Goal: Task Accomplishment & Management: Manage account settings

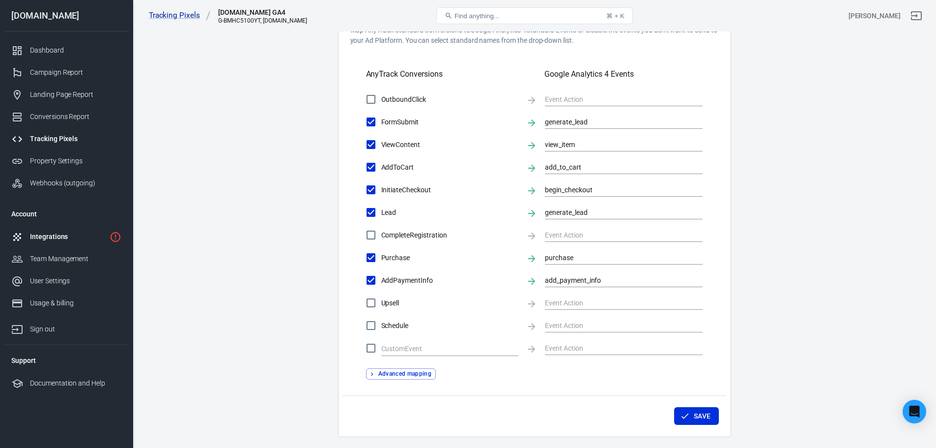
scroll to position [334, 0]
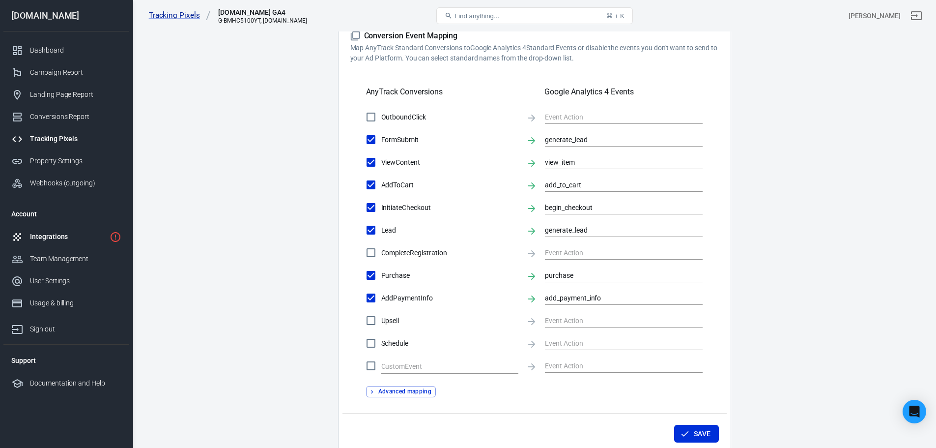
click at [56, 238] on div "Integrations" at bounding box center [68, 236] width 76 height 10
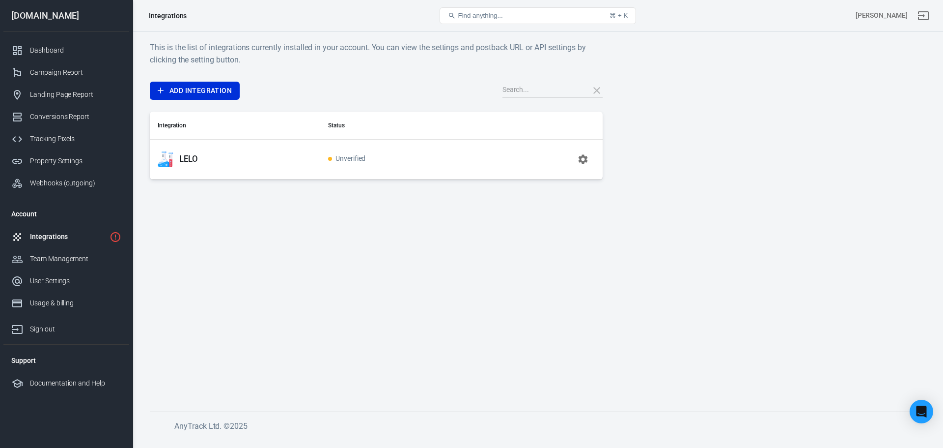
drag, startPoint x: 298, startPoint y: 212, endPoint x: 193, endPoint y: 148, distance: 122.6
click at [291, 208] on main "This is the list of integrations currently installed in your account. You can v…" at bounding box center [538, 218] width 776 height 354
click at [59, 193] on link "Webhooks (outgoing)" at bounding box center [66, 183] width 126 height 22
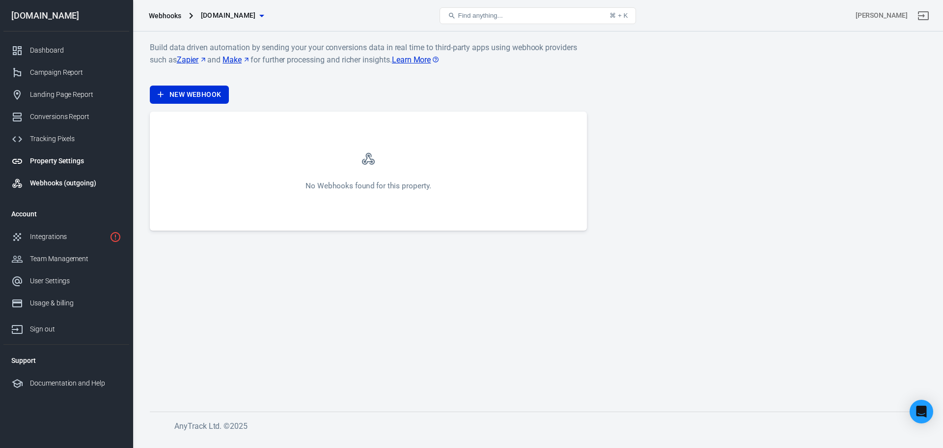
click at [65, 165] on div "Property Settings" at bounding box center [75, 161] width 91 height 10
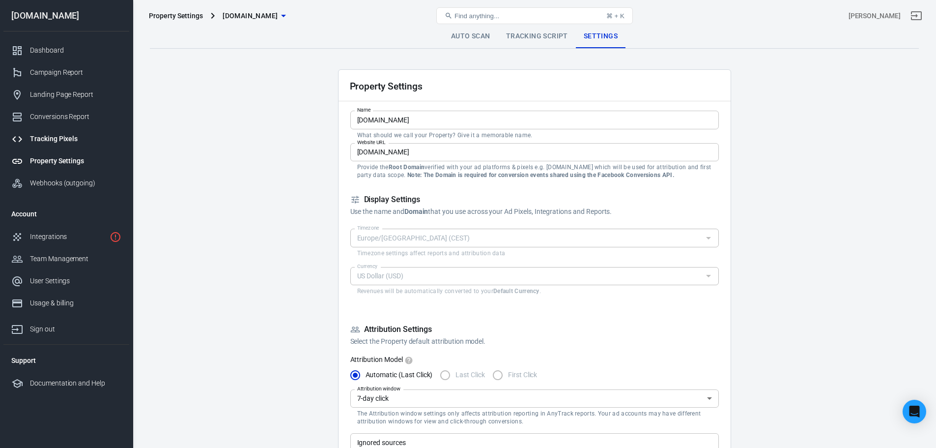
click at [67, 139] on div "Tracking Pixels" at bounding box center [75, 139] width 91 height 10
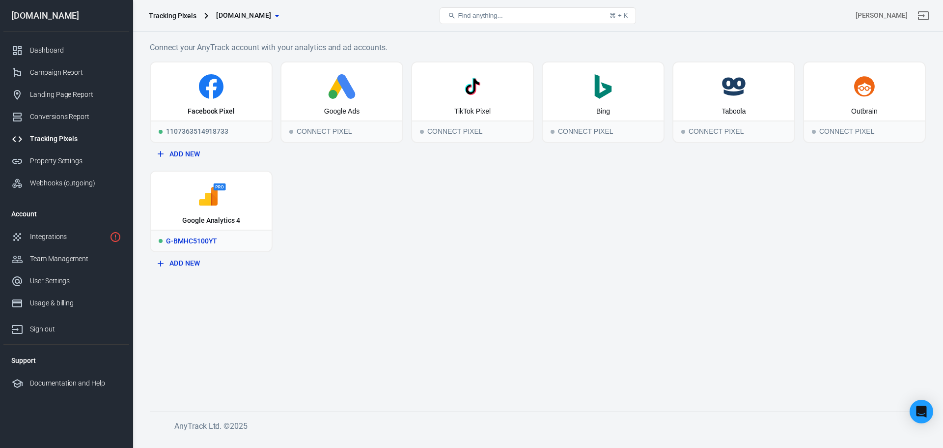
click at [188, 198] on icon at bounding box center [211, 195] width 113 height 25
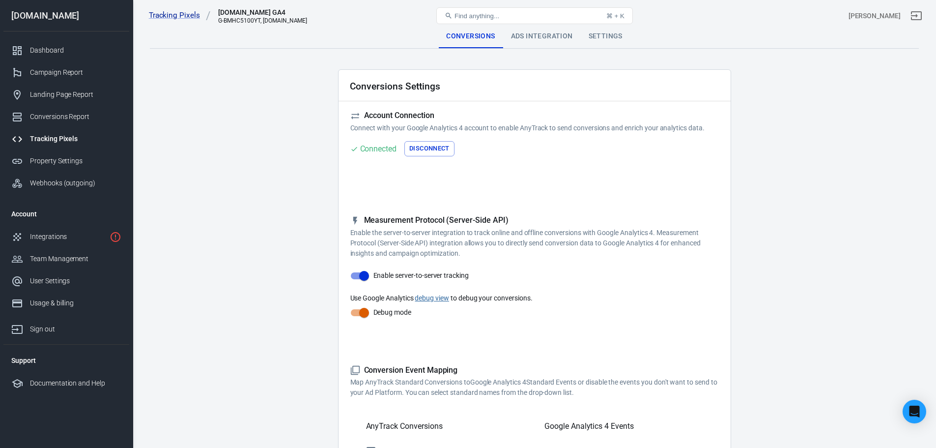
click at [231, 20] on div "G-BMHC5100YT, lelo.com" at bounding box center [262, 20] width 89 height 7
click at [192, 17] on link "Tracking Pixels" at bounding box center [180, 15] width 62 height 10
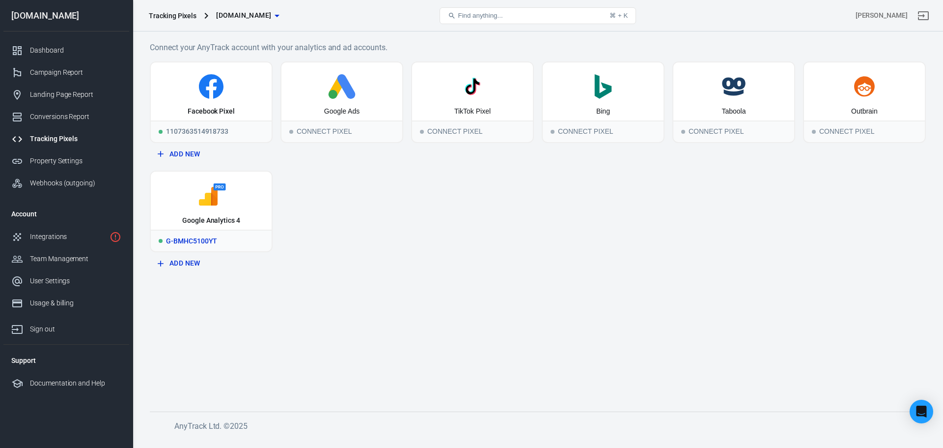
drag, startPoint x: 202, startPoint y: 193, endPoint x: 191, endPoint y: 201, distance: 14.2
click at [191, 201] on icon at bounding box center [211, 195] width 113 height 25
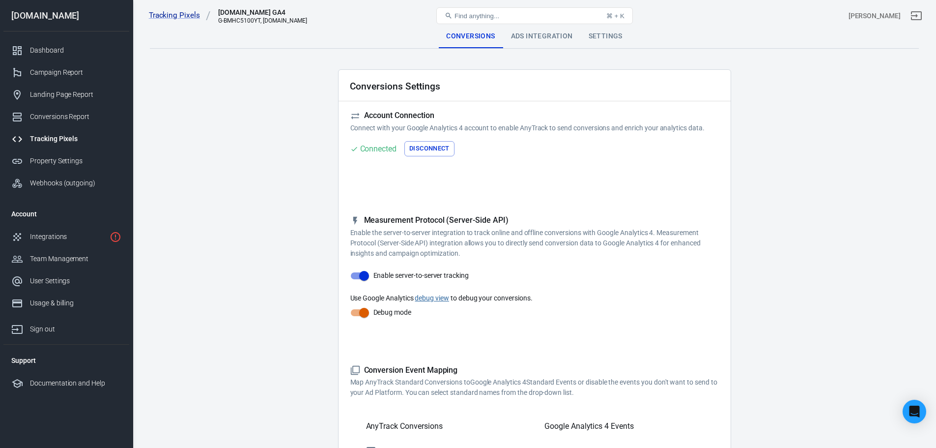
drag, startPoint x: 429, startPoint y: 148, endPoint x: 401, endPoint y: 169, distance: 34.8
click at [401, 169] on div "Reminder: Don't forget to add the recommended UTM Tracking Template to your ads…" at bounding box center [534, 164] width 368 height 16
click at [423, 141] on button "Disconnect" at bounding box center [429, 148] width 50 height 15
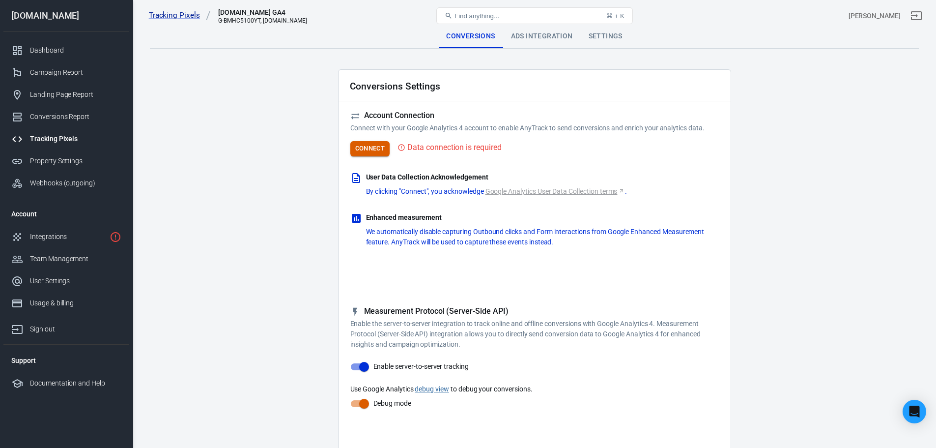
click at [381, 148] on button "Connect" at bounding box center [370, 148] width 40 height 15
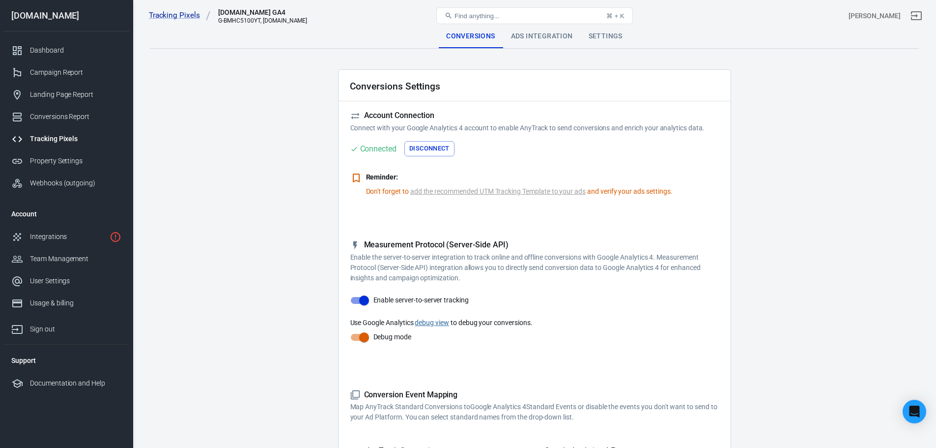
click at [538, 35] on div "Ads Integration" at bounding box center [542, 37] width 78 height 24
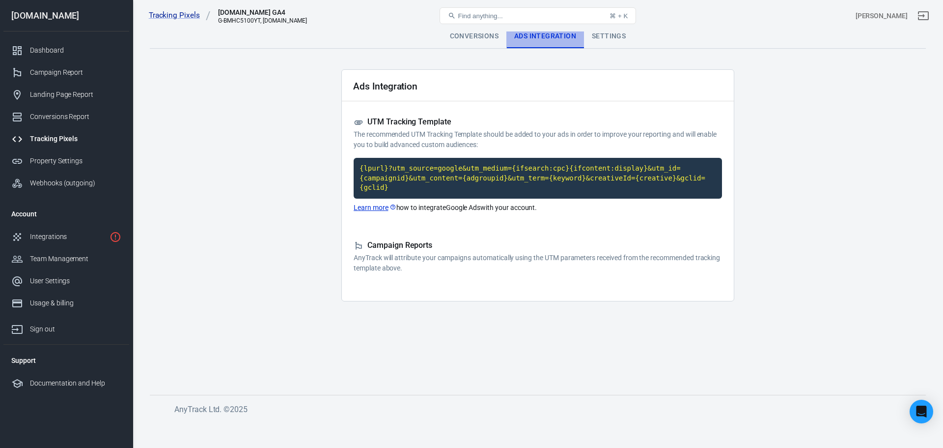
click at [577, 39] on div "Ads Integration" at bounding box center [546, 37] width 78 height 24
click at [600, 38] on div "Settings" at bounding box center [609, 37] width 50 height 24
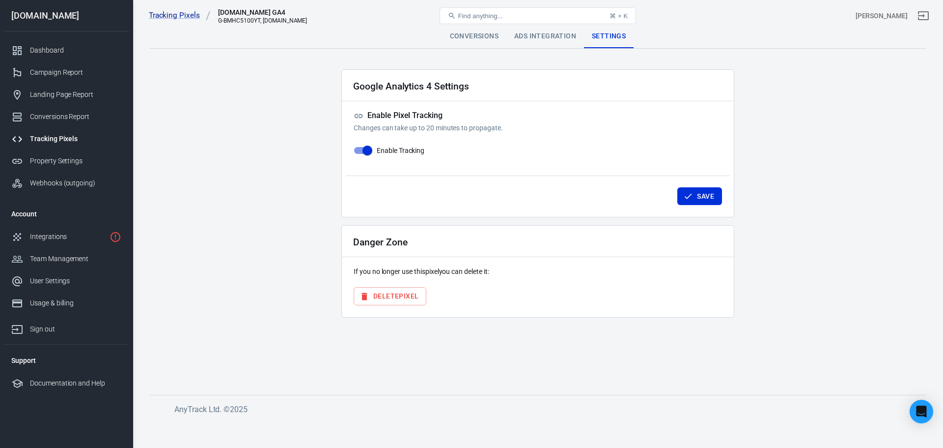
click at [255, 14] on div "lelo.com GA4" at bounding box center [262, 12] width 89 height 10
click at [255, 18] on div "G-BMHC5100YT, lelo.com" at bounding box center [262, 20] width 89 height 7
copy div "BMHC5100YT"
click at [415, 291] on button "Delete Pixel" at bounding box center [390, 296] width 73 height 18
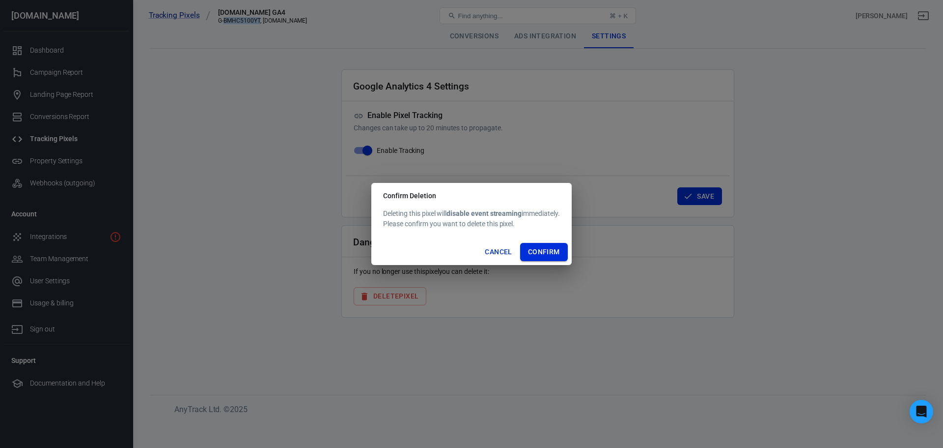
click at [546, 251] on button "Confirm" at bounding box center [544, 252] width 48 height 18
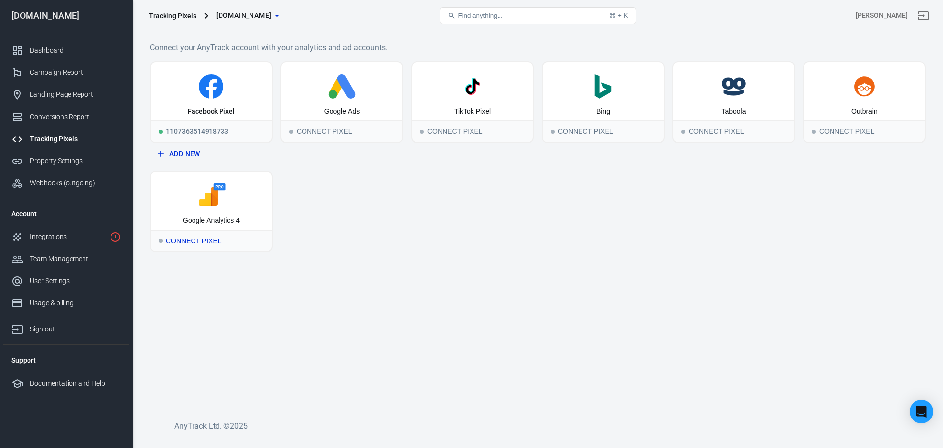
click at [246, 211] on div "Google Analytics 4" at bounding box center [211, 200] width 121 height 58
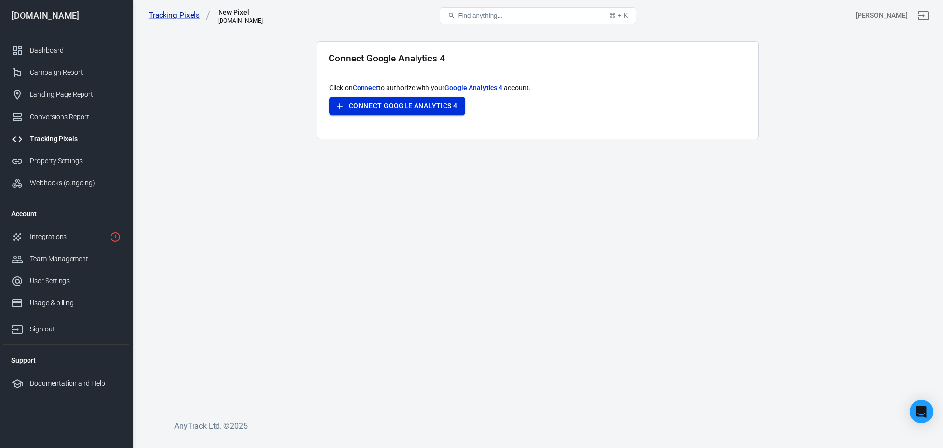
click at [408, 112] on button "Connect Google Analytics 4" at bounding box center [397, 106] width 136 height 18
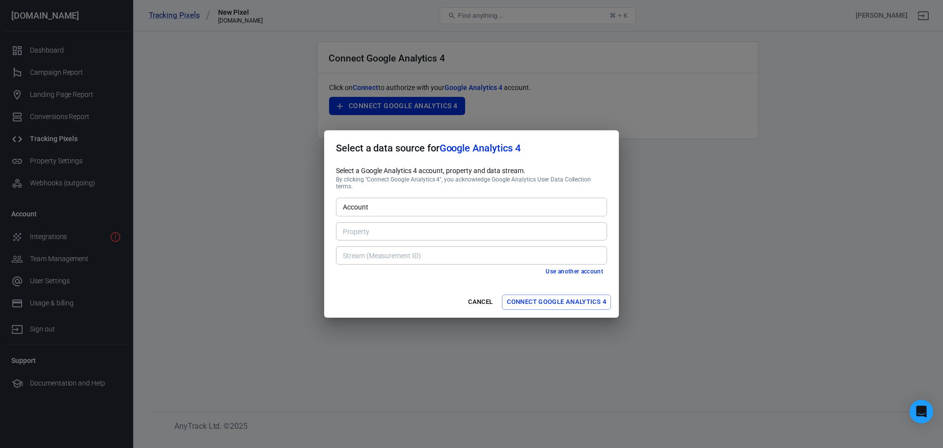
click at [419, 200] on input "Account" at bounding box center [471, 206] width 264 height 12
click at [419, 225] on li "Armocon [698703]" at bounding box center [471, 225] width 271 height 16
type input "Armocon [698703]"
click at [387, 227] on input "Property" at bounding box center [471, 231] width 264 height 12
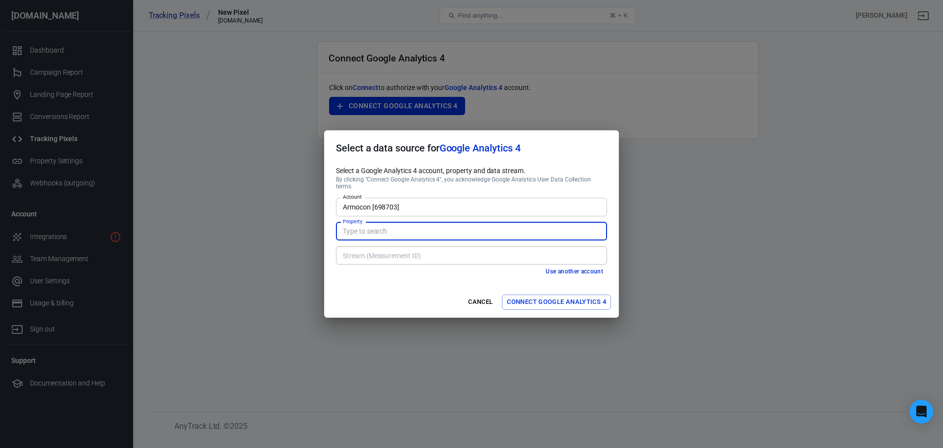
click at [387, 227] on input "Property" at bounding box center [471, 231] width 264 height 12
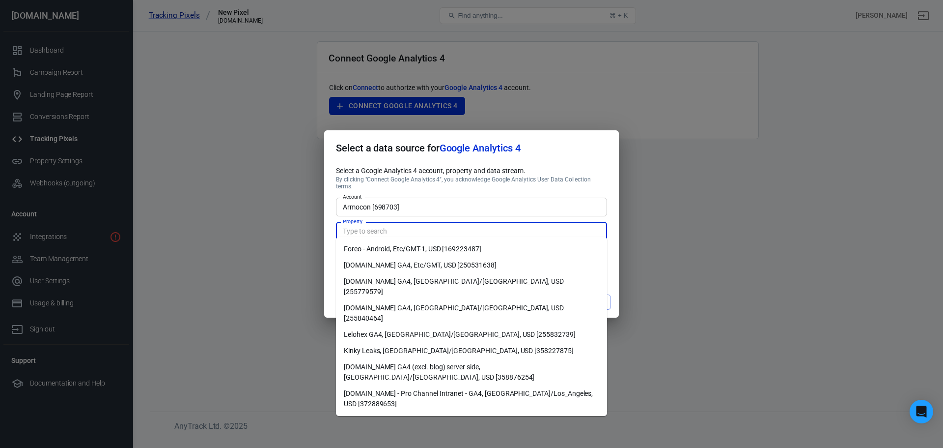
click at [408, 282] on li "lelo.com GA4, Europe/Zagreb, USD [255779579]" at bounding box center [471, 286] width 271 height 27
type input "lelo.com GA4, Europe/Zagreb, USD [255779579]"
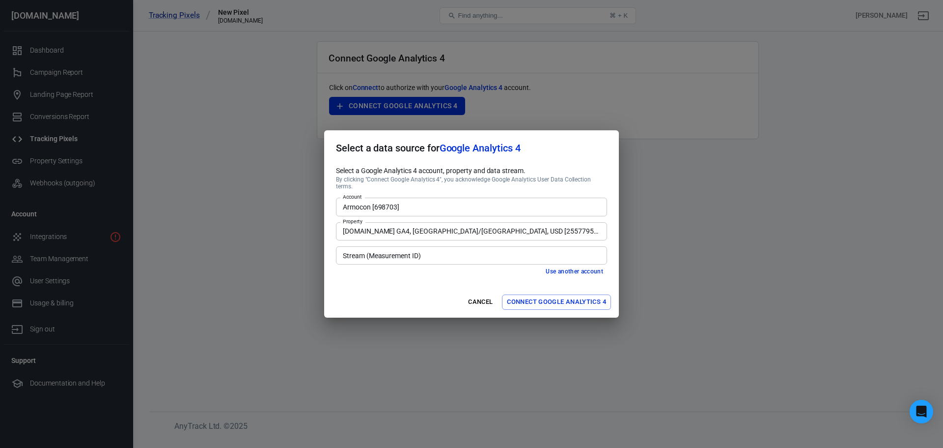
click at [436, 227] on input "lelo.com GA4, Europe/Zagreb, USD [255779579]" at bounding box center [471, 231] width 264 height 12
click at [19, 332] on div "Select a data source for Google Analytics 4 Select a Google Analytics 4 account…" at bounding box center [471, 224] width 943 height 448
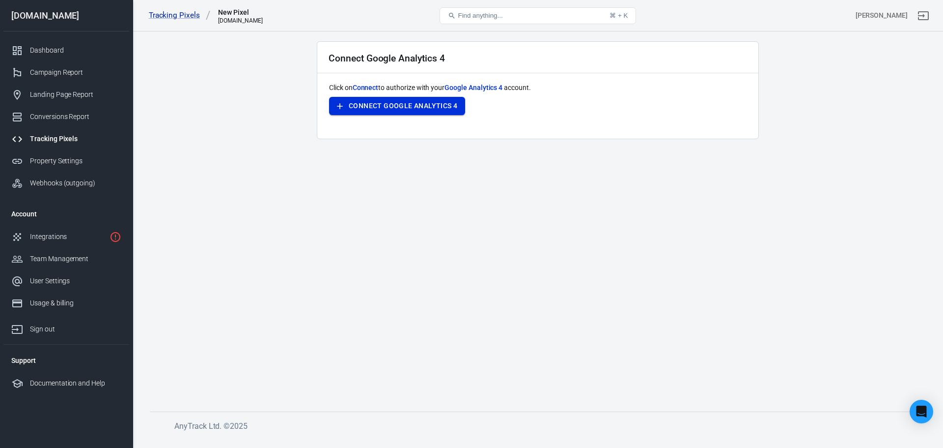
click at [415, 104] on button "Connect Google Analytics 4" at bounding box center [397, 106] width 136 height 18
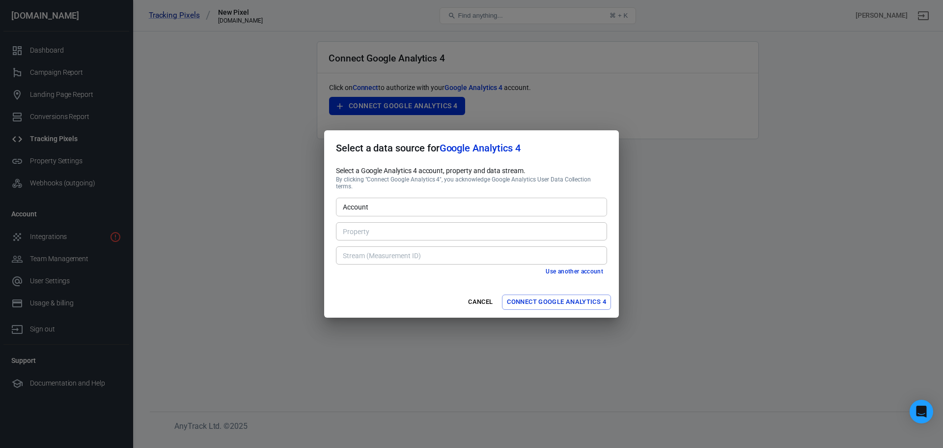
click at [401, 194] on div "Account Account" at bounding box center [471, 206] width 271 height 24
click at [407, 206] on input "Account" at bounding box center [471, 206] width 264 height 12
click at [405, 222] on li "Armocon [698703]" at bounding box center [471, 225] width 271 height 16
type input "Armocon [698703]"
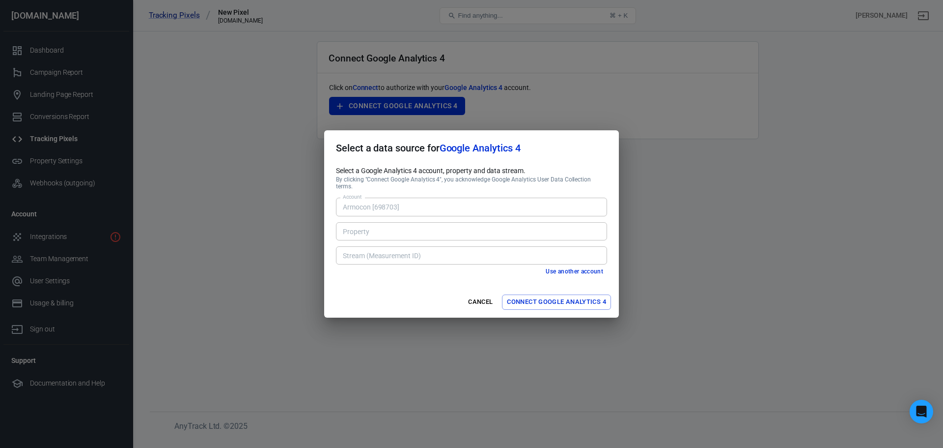
click at [401, 238] on div "Select a Google Analytics 4 account, property and data stream. By clicking "Con…" at bounding box center [471, 226] width 295 height 120
click at [401, 231] on input "Property" at bounding box center [471, 231] width 264 height 12
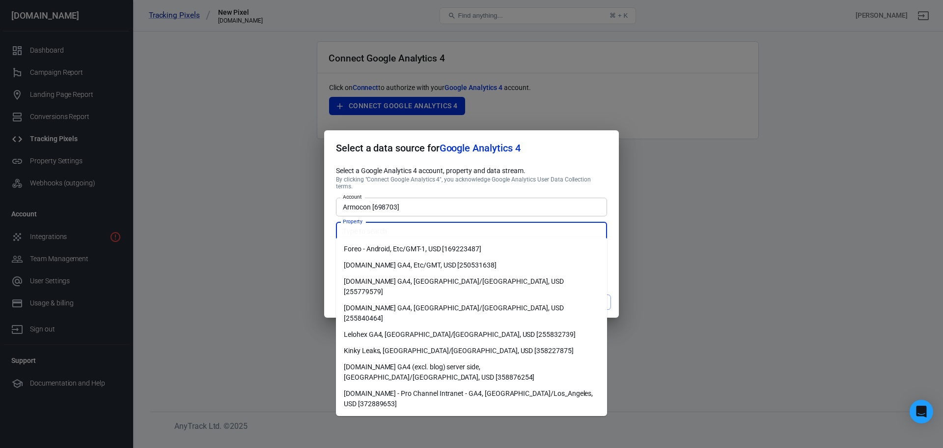
click at [501, 284] on li "lelo.com GA4, Europe/Zagreb, USD [255779579]" at bounding box center [471, 286] width 271 height 27
type input "lelo.com GA4, Europe/Zagreb, USD [255779579]"
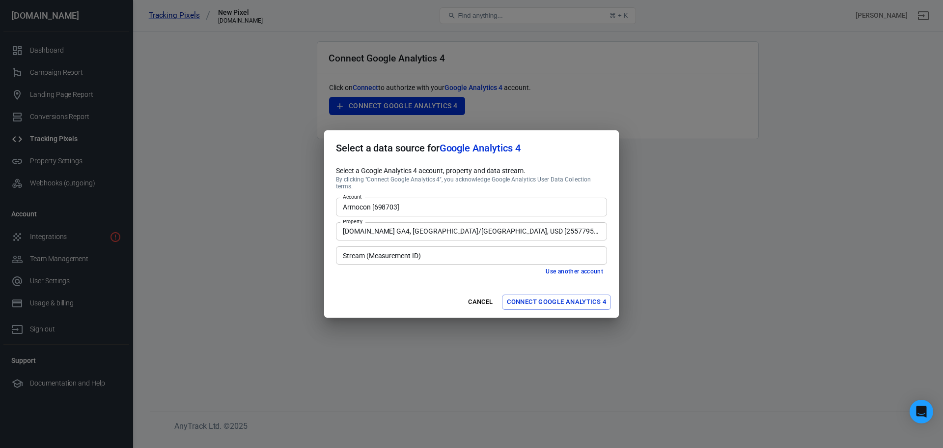
click at [483, 251] on input "Stream (Measurement ID)" at bounding box center [471, 255] width 264 height 12
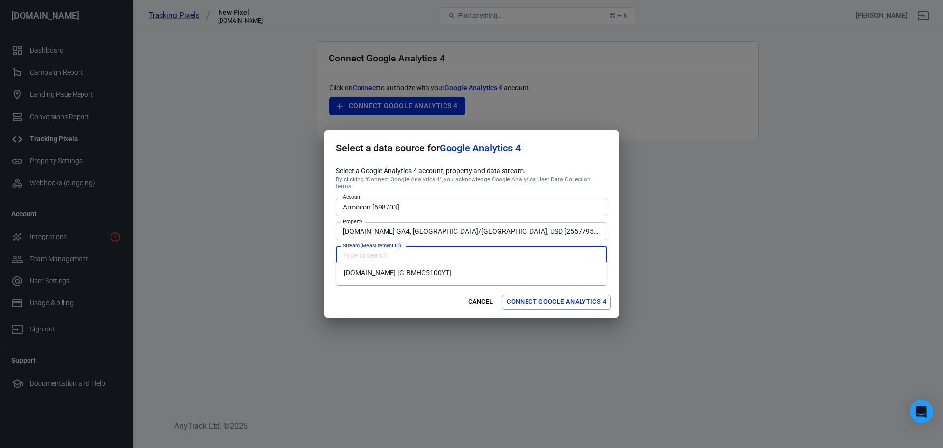
click at [484, 272] on li "lelo.com [G-BMHC5100YT]" at bounding box center [471, 273] width 271 height 16
type input "lelo.com [G-BMHC5100YT]"
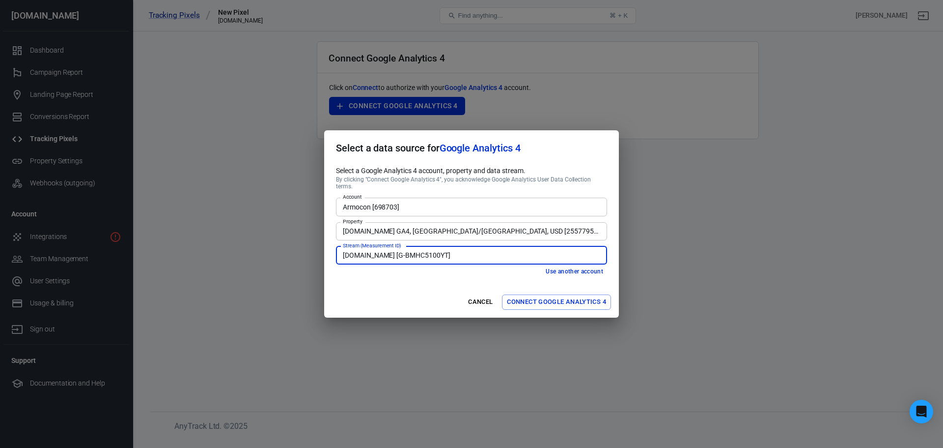
drag, startPoint x: 484, startPoint y: 272, endPoint x: 428, endPoint y: 283, distance: 56.8
click at [428, 286] on div "Cancel Connect Google Analytics 4" at bounding box center [471, 301] width 295 height 31
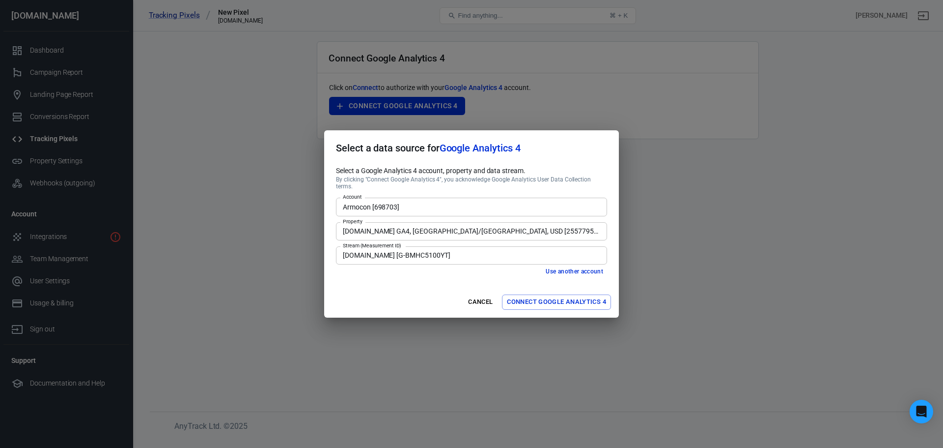
click at [551, 299] on button "Connect Google Analytics 4" at bounding box center [556, 301] width 109 height 15
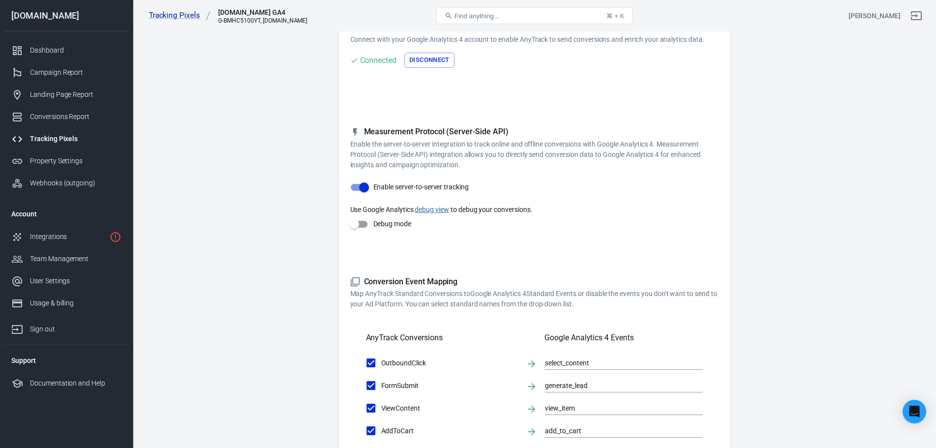
scroll to position [383, 0]
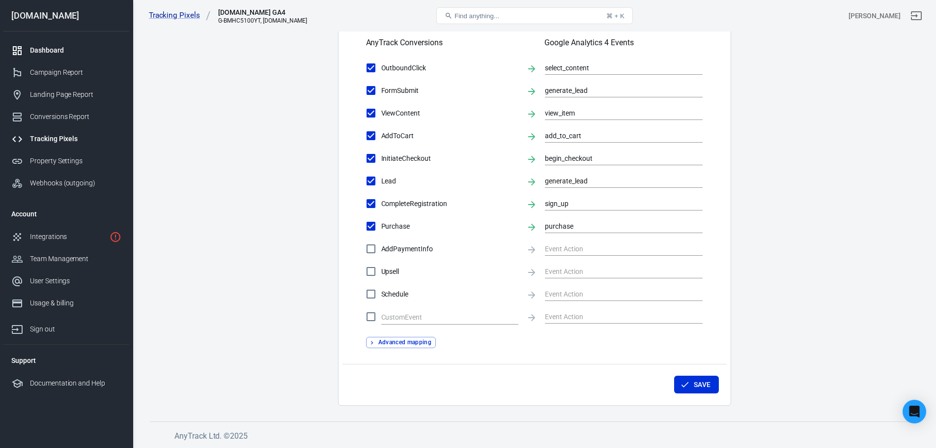
drag, startPoint x: 38, startPoint y: 54, endPoint x: 34, endPoint y: 44, distance: 10.8
click at [34, 44] on link "Dashboard" at bounding box center [66, 50] width 126 height 22
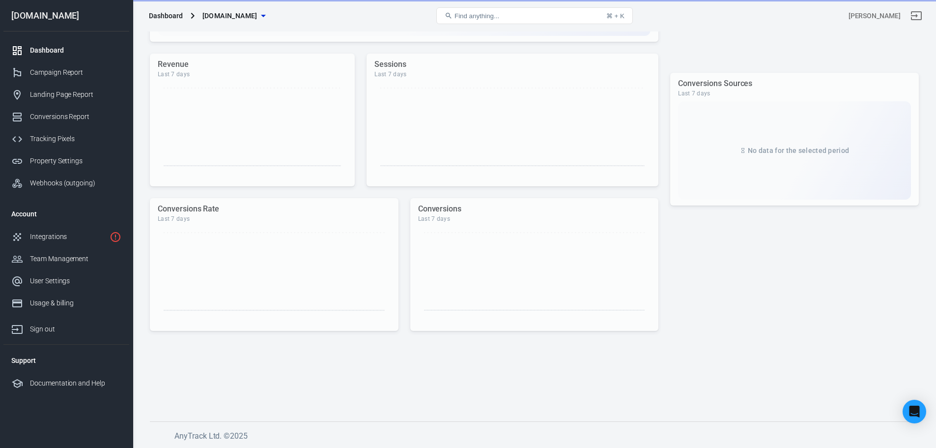
click at [34, 44] on link "Dashboard" at bounding box center [66, 50] width 126 height 22
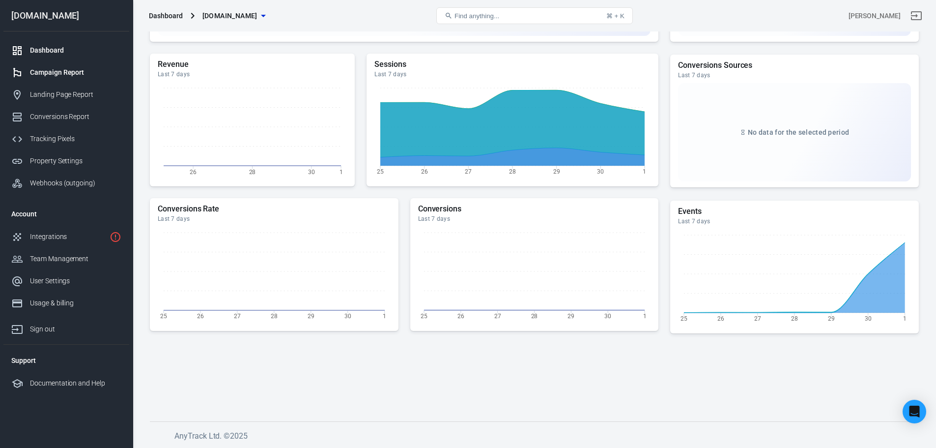
click at [60, 74] on div "Campaign Report" at bounding box center [75, 72] width 91 height 10
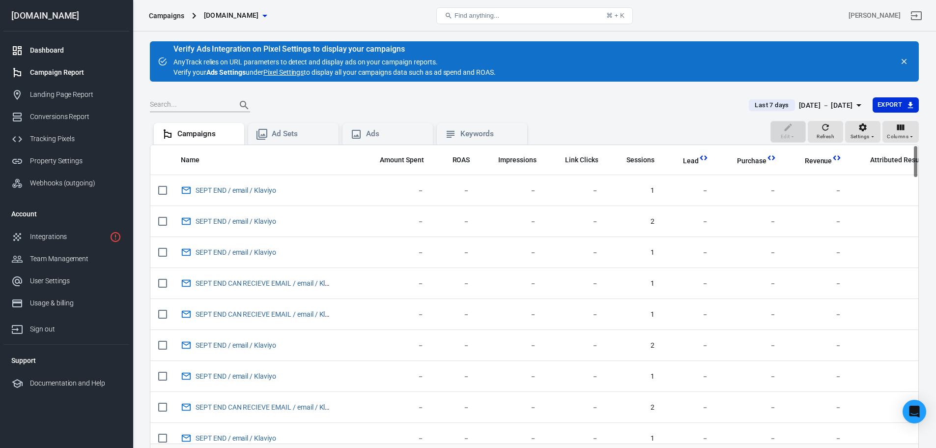
click at [42, 48] on div "Dashboard" at bounding box center [75, 50] width 91 height 10
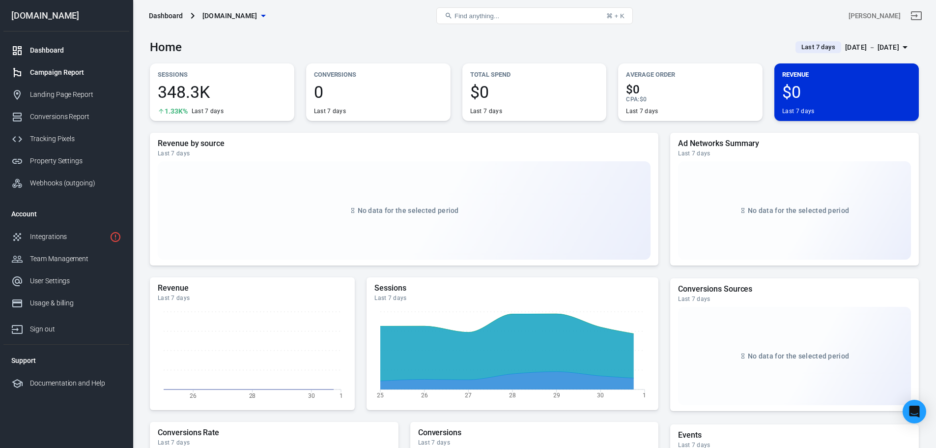
click at [37, 80] on link "Campaign Report" at bounding box center [66, 72] width 126 height 22
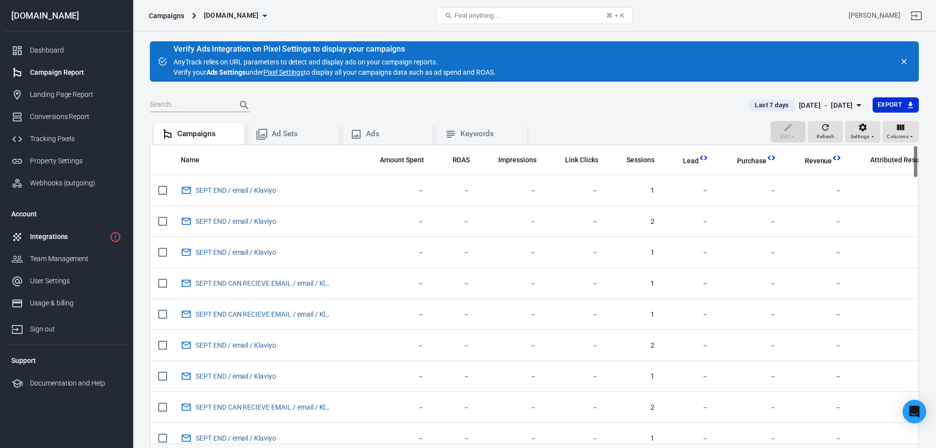
click at [109, 240] on link "Integrations" at bounding box center [66, 236] width 126 height 22
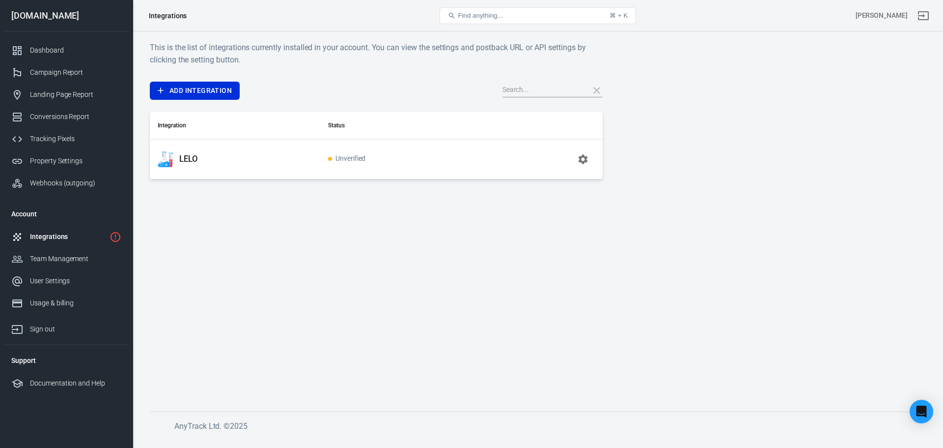
click at [185, 175] on td "LELO" at bounding box center [235, 159] width 170 height 40
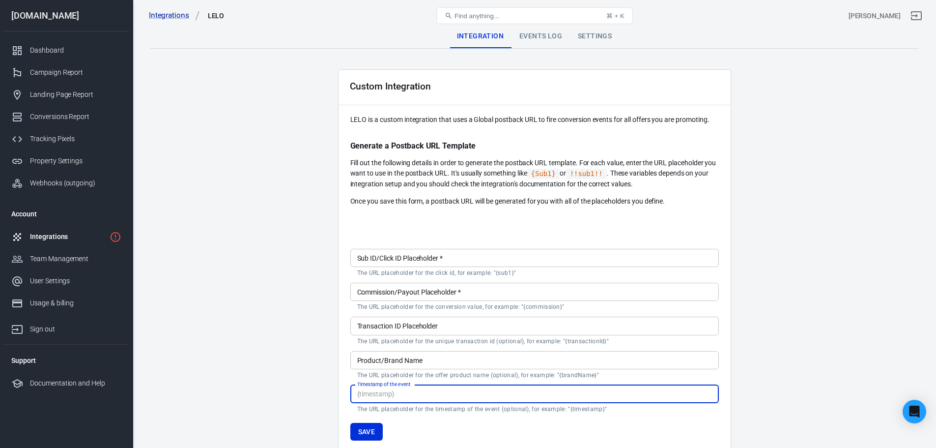
click at [189, 161] on main "Integration Events Log Settings Custom Integration LELO is a custom integration…" at bounding box center [534, 262] width 769 height 475
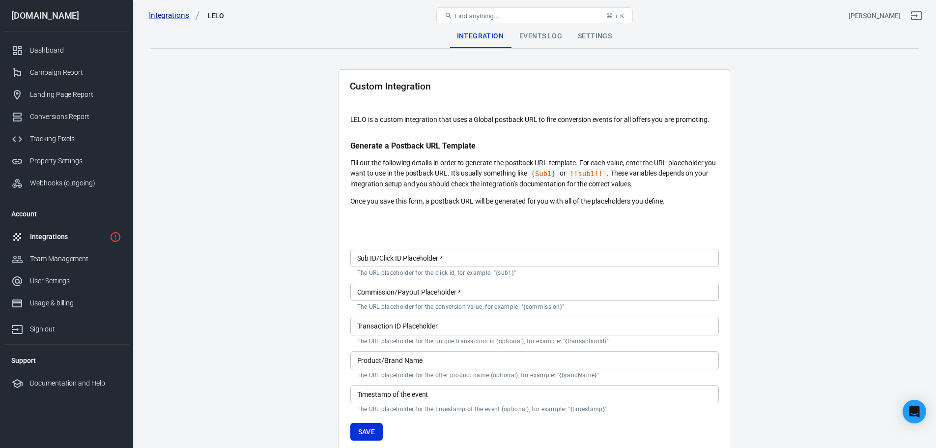
click at [67, 232] on div "Integrations" at bounding box center [68, 236] width 76 height 10
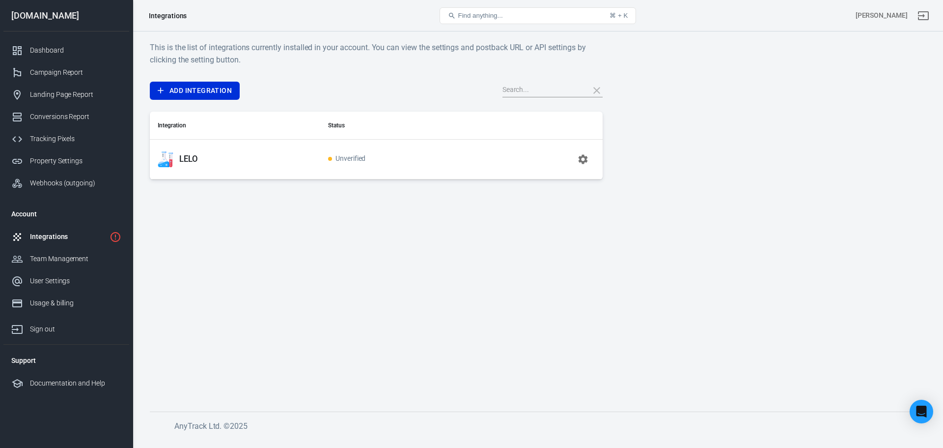
click at [202, 139] on td "LELO" at bounding box center [235, 159] width 170 height 40
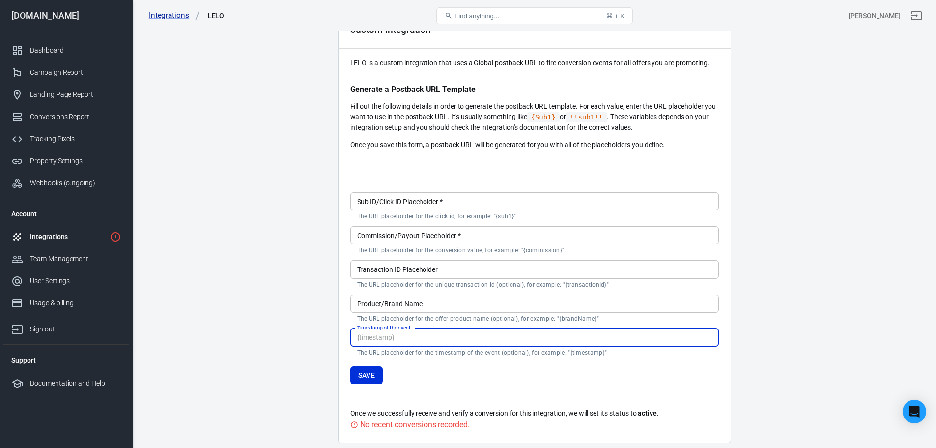
scroll to position [94, 0]
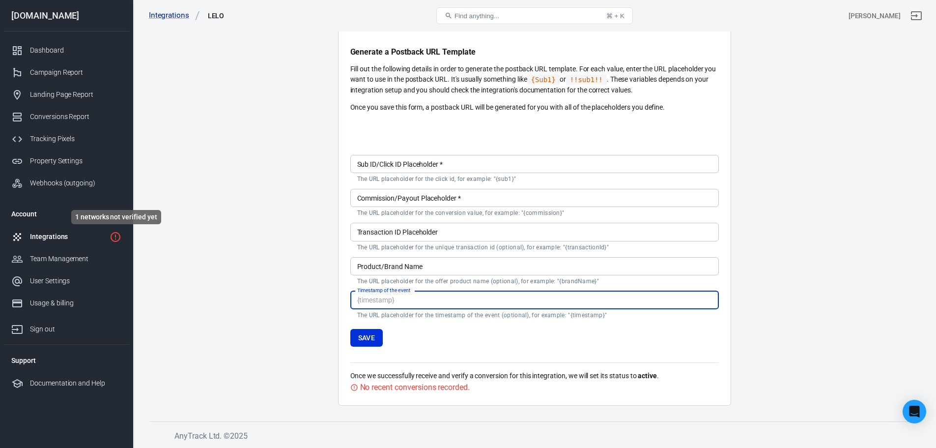
click at [114, 237] on icon "1 networks not verified yet" at bounding box center [116, 237] width 12 height 12
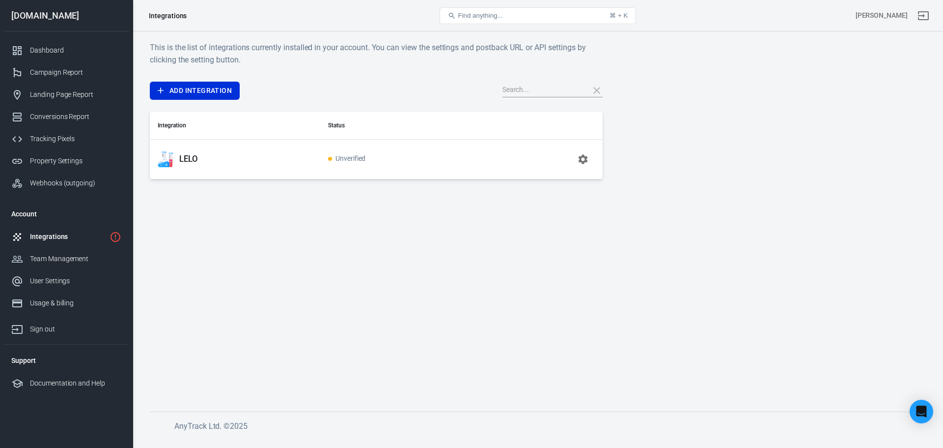
click at [75, 247] on link "Integrations" at bounding box center [66, 236] width 126 height 22
click at [99, 183] on div "Webhooks (outgoing)" at bounding box center [75, 183] width 91 height 10
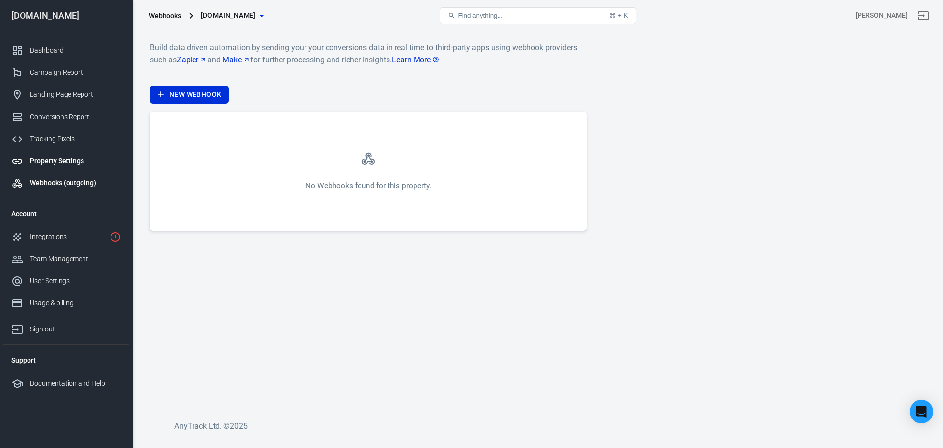
click at [71, 167] on link "Property Settings" at bounding box center [66, 161] width 126 height 22
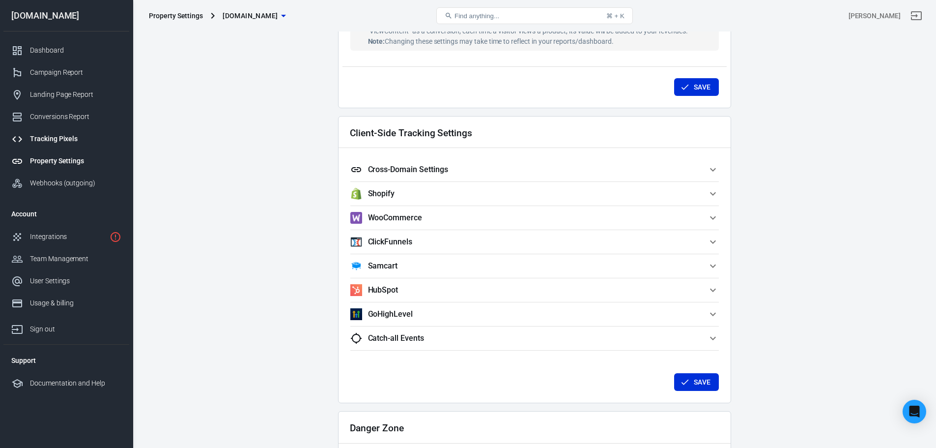
scroll to position [792, 0]
click at [78, 141] on div "Tracking Pixels" at bounding box center [75, 139] width 91 height 10
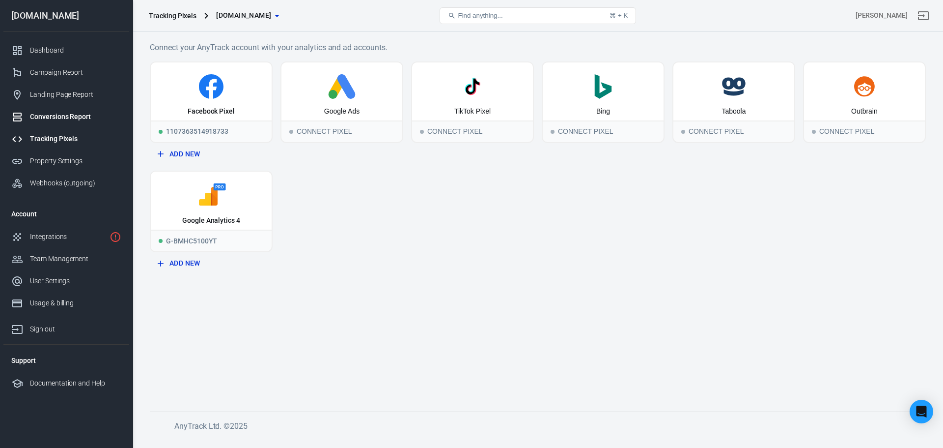
click at [81, 112] on div "Conversions Report" at bounding box center [75, 117] width 91 height 10
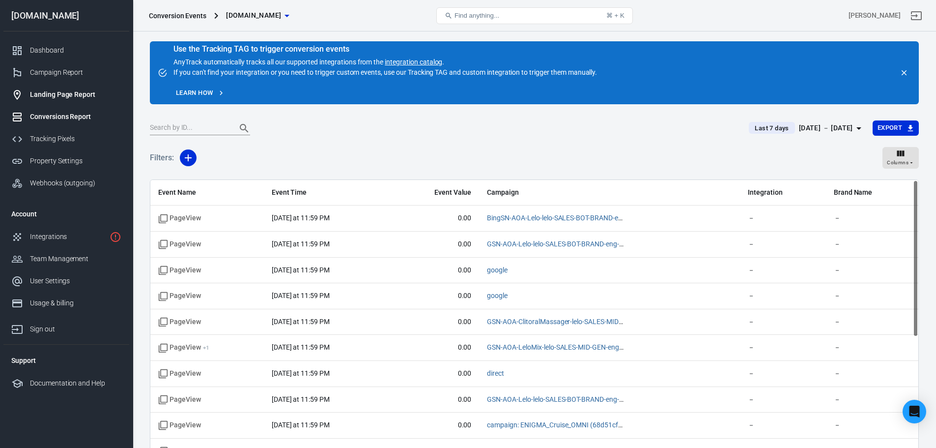
click at [106, 87] on link "Landing Page Report" at bounding box center [66, 95] width 126 height 22
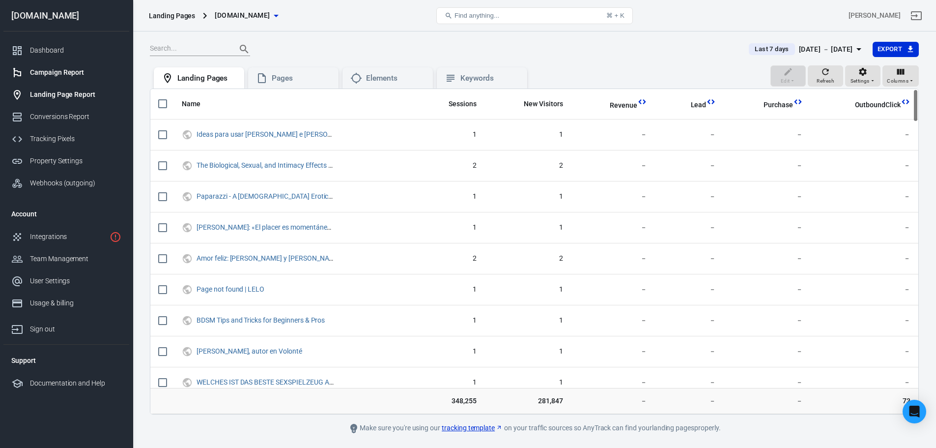
click at [77, 70] on div "Campaign Report" at bounding box center [75, 72] width 91 height 10
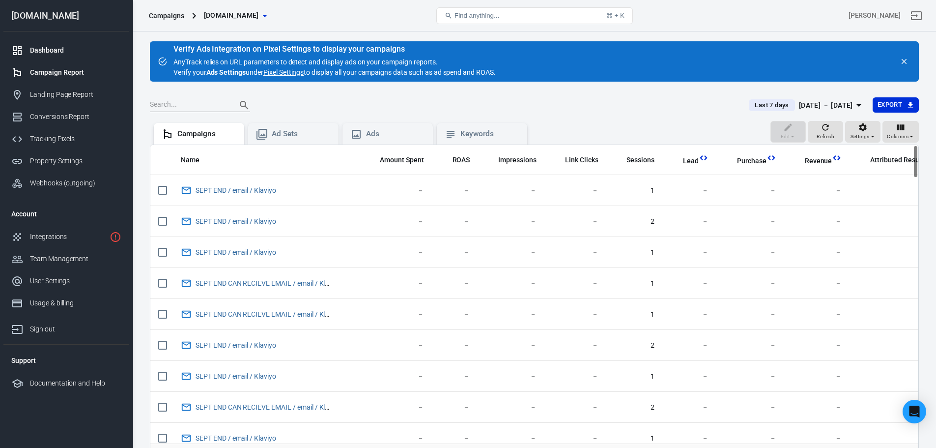
click at [69, 44] on link "Dashboard" at bounding box center [66, 50] width 126 height 22
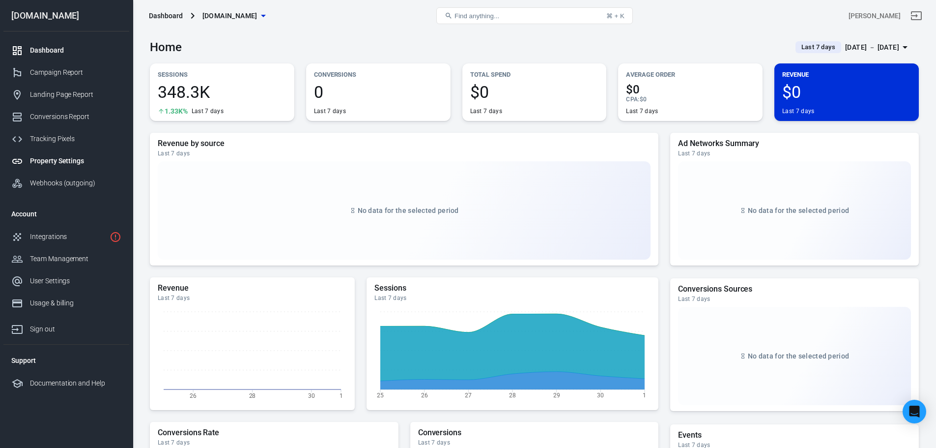
click at [55, 166] on div "Property Settings" at bounding box center [75, 161] width 91 height 10
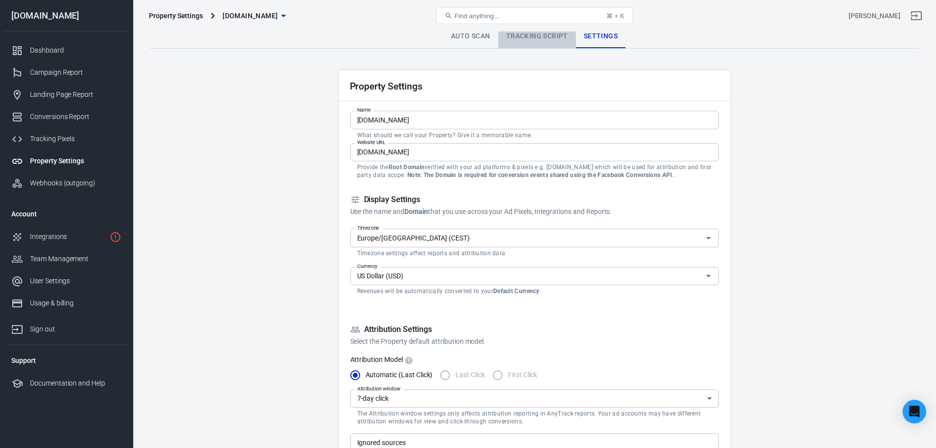
click at [548, 32] on link "Tracking Script" at bounding box center [537, 37] width 78 height 24
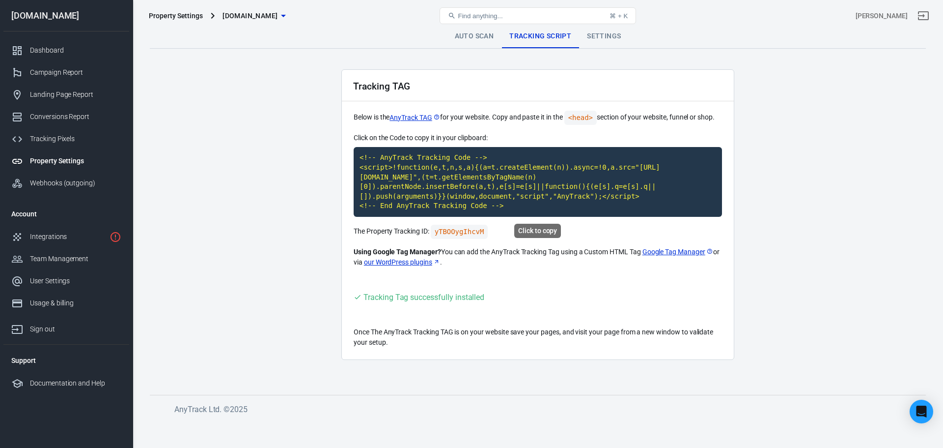
click at [572, 155] on code "<!-- AnyTrack Tracking Code --> <script>!function(e,t,n,s,a){(a=t.createElement…" at bounding box center [538, 182] width 368 height 70
click at [561, 298] on div "Tracking Tag successfully installed" at bounding box center [538, 297] width 368 height 12
click at [651, 253] on link "Google Tag Manager" at bounding box center [678, 252] width 71 height 10
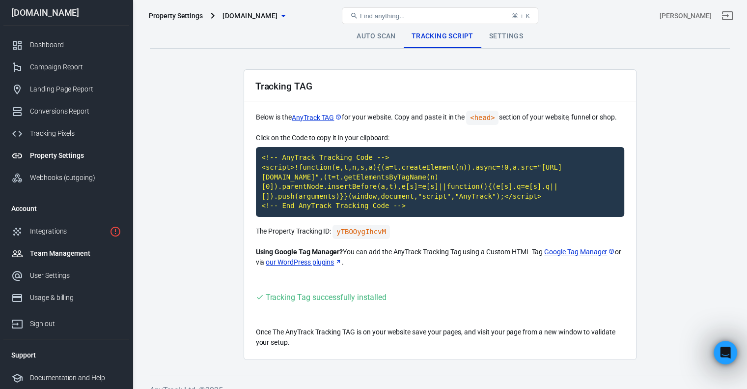
click at [59, 247] on link "Team Management" at bounding box center [66, 253] width 126 height 22
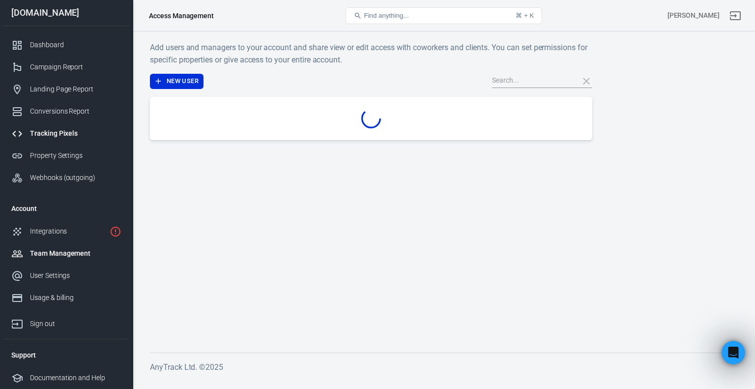
click at [65, 128] on link "Tracking Pixels" at bounding box center [66, 133] width 126 height 22
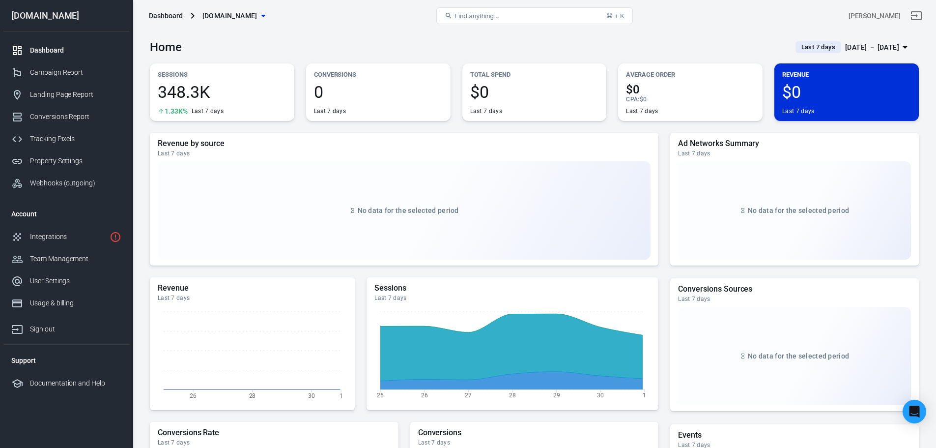
click at [191, 11] on icon at bounding box center [193, 16] width 12 height 12
click at [193, 16] on icon at bounding box center [192, 16] width 3 height 6
click at [257, 15] on icon "button" at bounding box center [263, 16] width 12 height 12
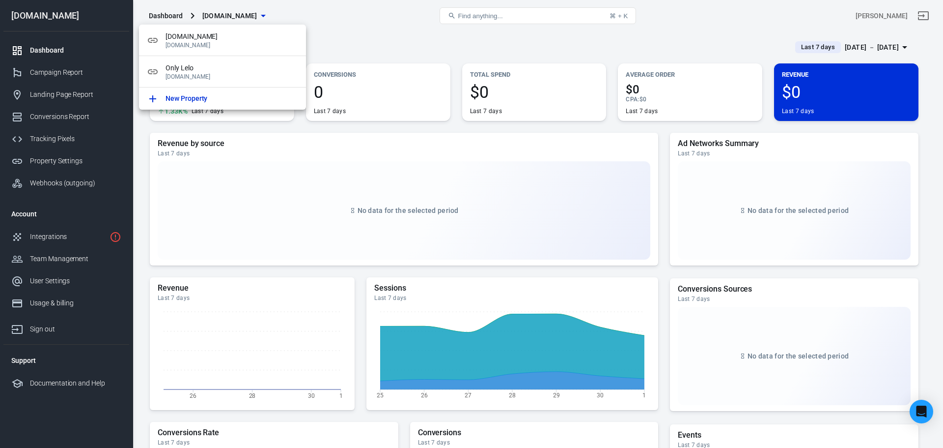
click at [182, 183] on div at bounding box center [471, 224] width 943 height 448
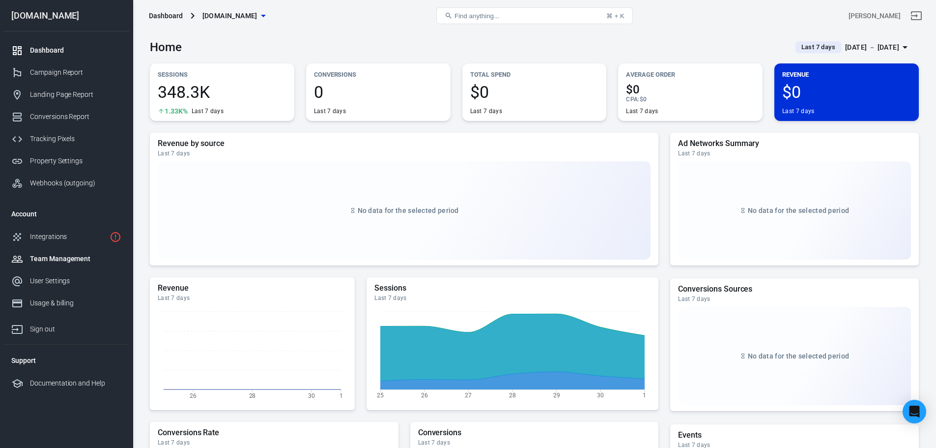
click at [88, 251] on link "Team Management" at bounding box center [66, 259] width 126 height 22
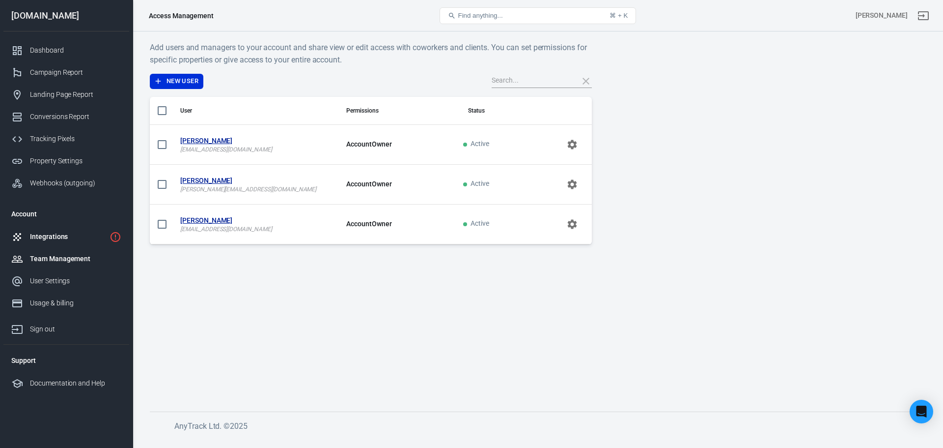
click at [82, 227] on link "Integrations" at bounding box center [66, 236] width 126 height 22
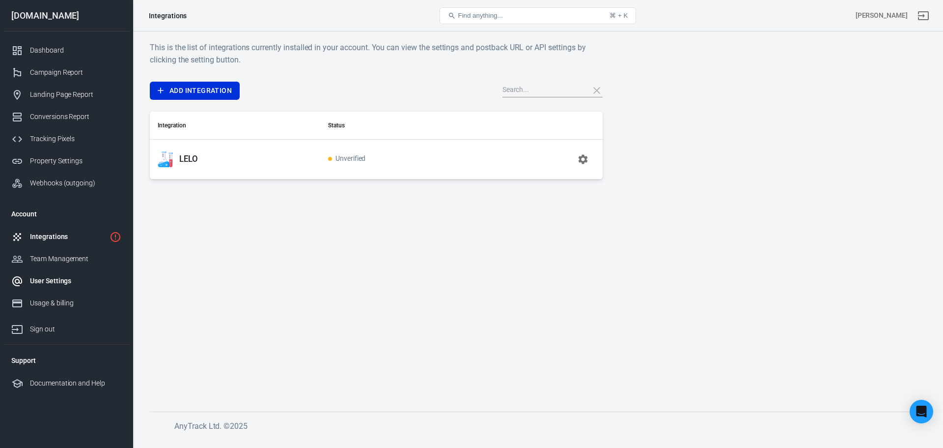
click at [80, 279] on div "User Settings" at bounding box center [75, 281] width 91 height 10
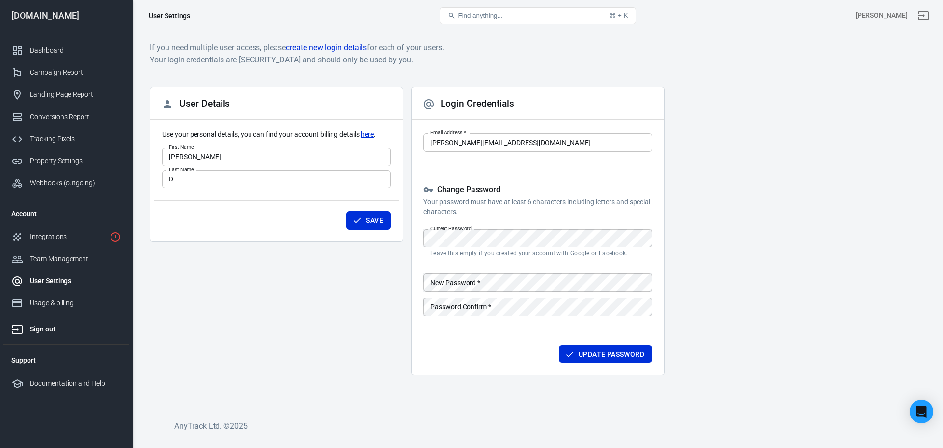
click at [68, 319] on link "Sign out" at bounding box center [66, 327] width 126 height 26
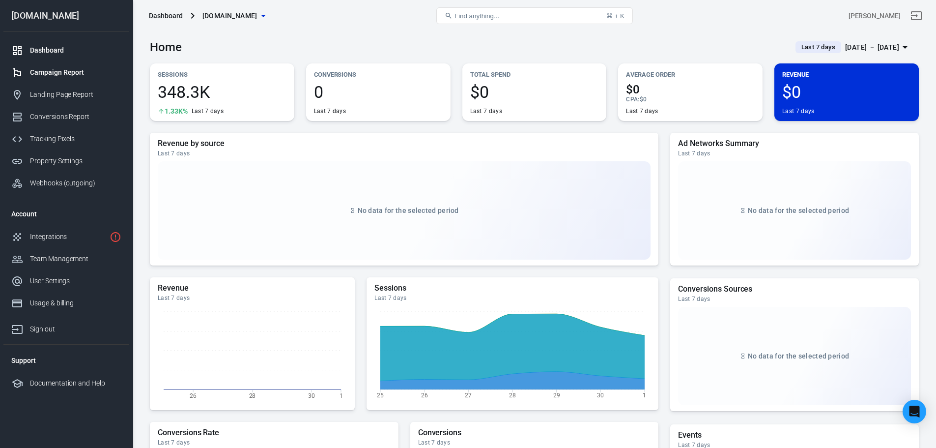
click at [72, 70] on div "Campaign Report" at bounding box center [75, 72] width 91 height 10
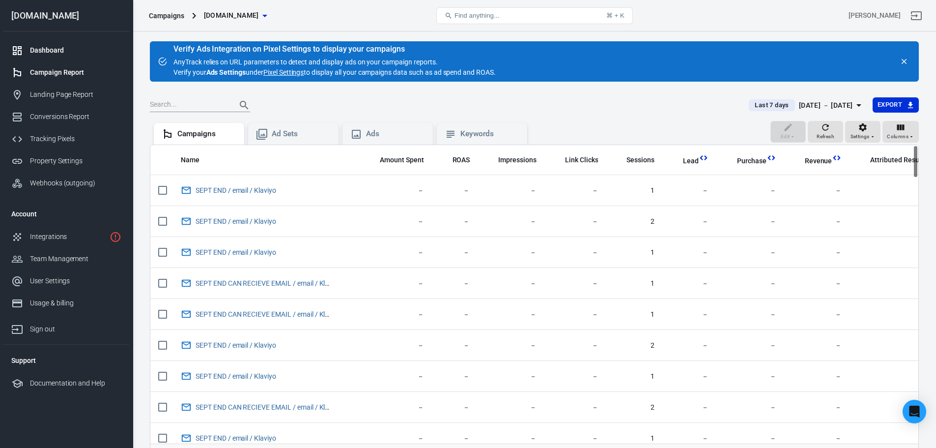
click at [82, 43] on link "Dashboard" at bounding box center [66, 50] width 126 height 22
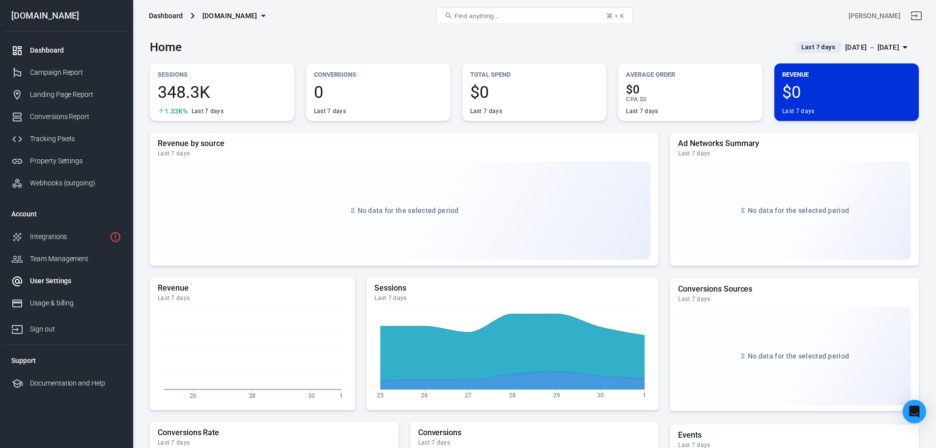
click at [73, 277] on div "User Settings" at bounding box center [75, 281] width 91 height 10
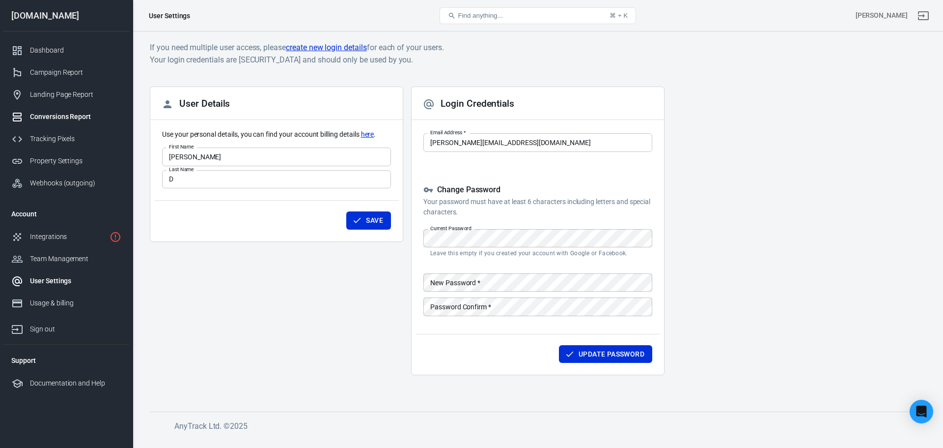
click at [54, 119] on div "Conversions Report" at bounding box center [75, 117] width 91 height 10
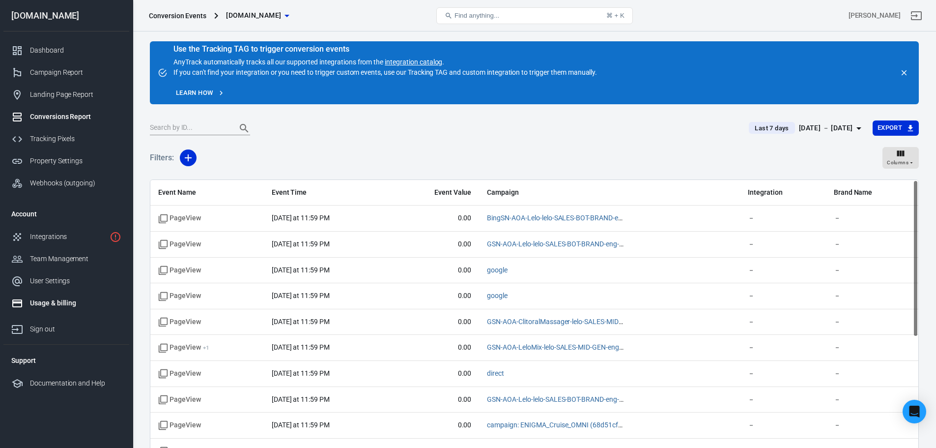
click at [41, 306] on div "Usage & billing" at bounding box center [75, 303] width 91 height 10
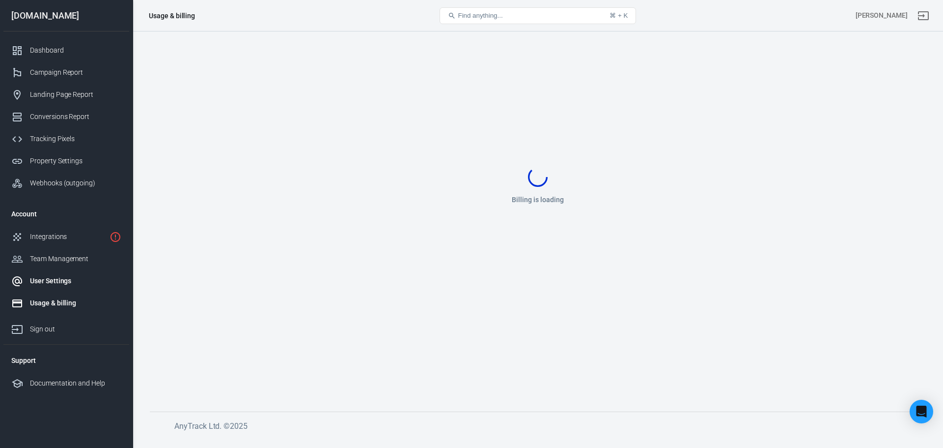
click at [58, 281] on div "User Settings" at bounding box center [75, 281] width 91 height 10
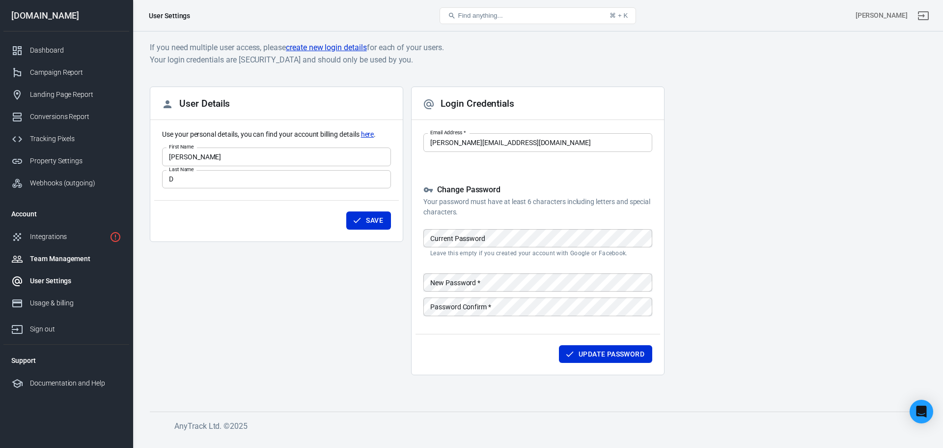
click at [61, 255] on div "Team Management" at bounding box center [75, 258] width 91 height 10
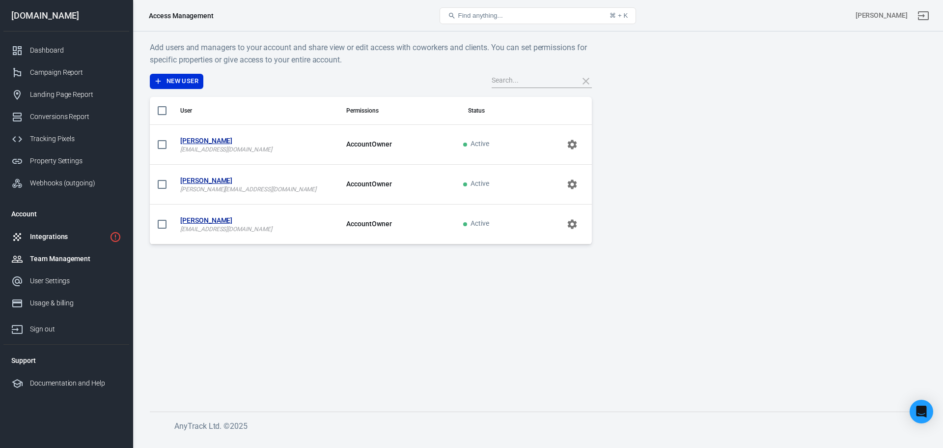
click at [68, 236] on div "Integrations" at bounding box center [68, 236] width 76 height 10
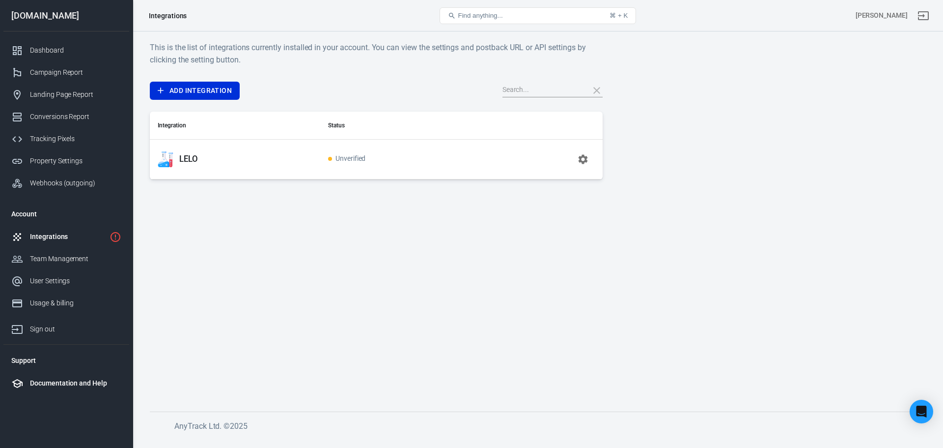
click at [45, 381] on div "Documentation and Help" at bounding box center [75, 383] width 91 height 10
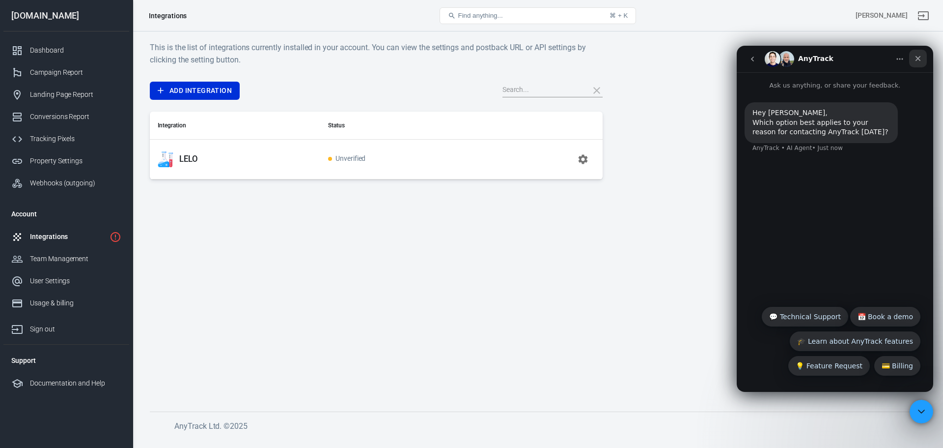
click at [916, 61] on icon "Close" at bounding box center [918, 58] width 5 height 5
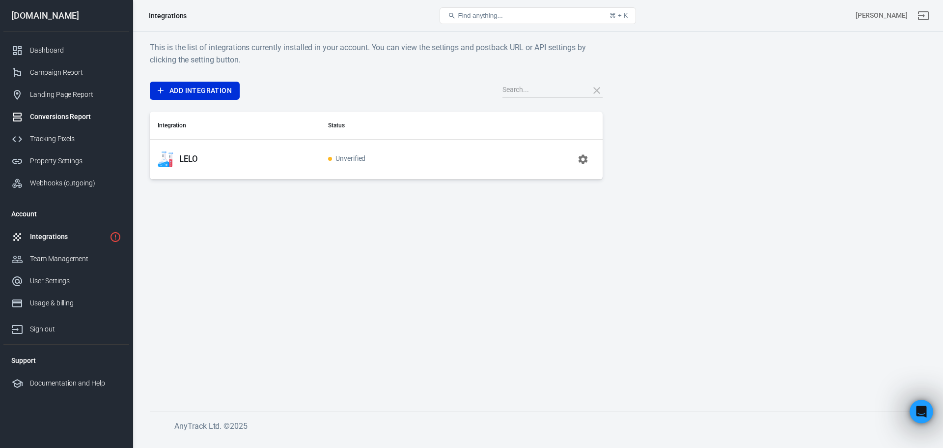
click at [57, 118] on div "Conversions Report" at bounding box center [75, 117] width 91 height 10
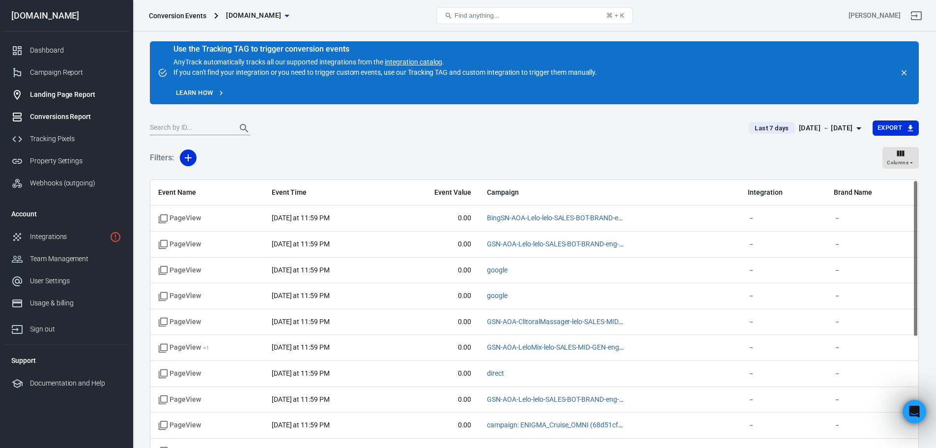
click at [56, 99] on div "Landing Page Report" at bounding box center [75, 94] width 91 height 10
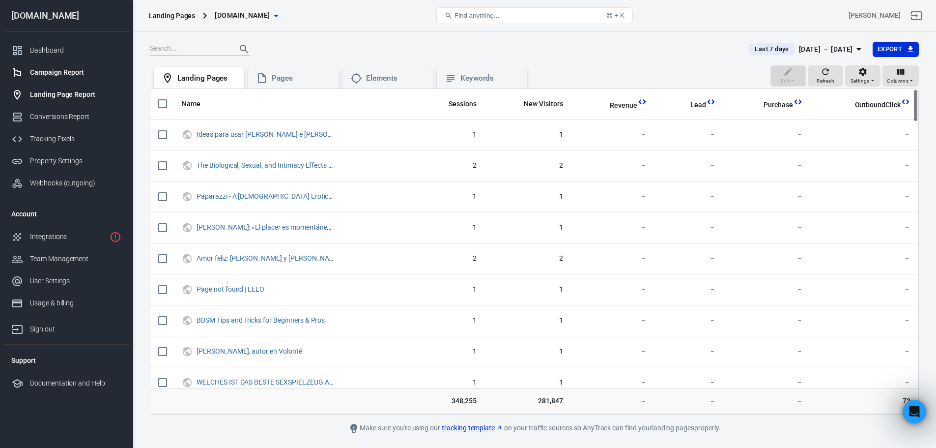
click at [54, 74] on div "Campaign Report" at bounding box center [75, 72] width 91 height 10
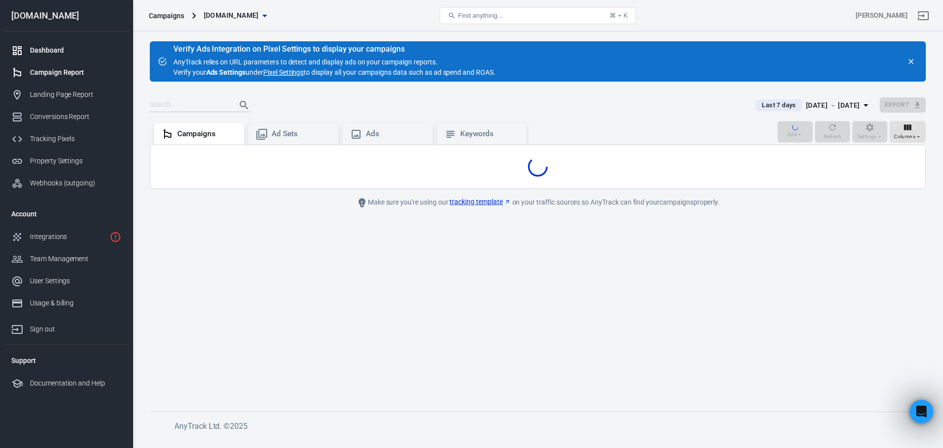
click at [52, 51] on div "Dashboard" at bounding box center [75, 50] width 91 height 10
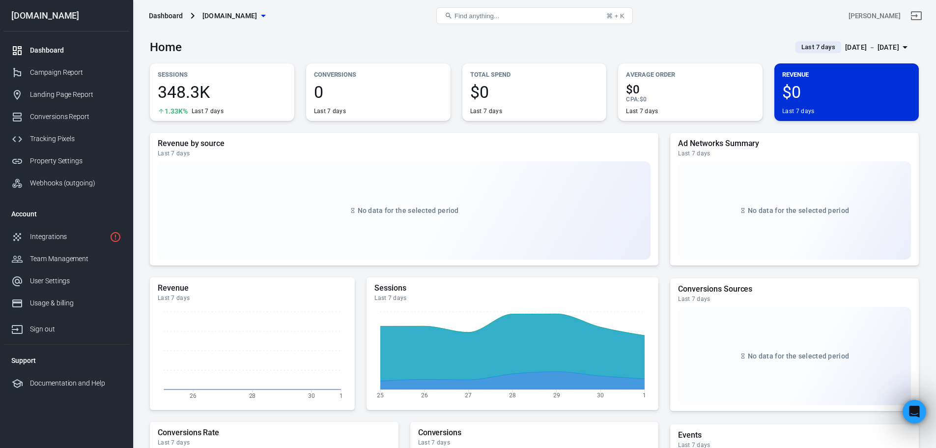
click at [26, 18] on div "[DOMAIN_NAME]" at bounding box center [66, 15] width 126 height 9
click at [197, 10] on icon at bounding box center [193, 16] width 12 height 12
click at [192, 16] on icon at bounding box center [192, 16] width 3 height 6
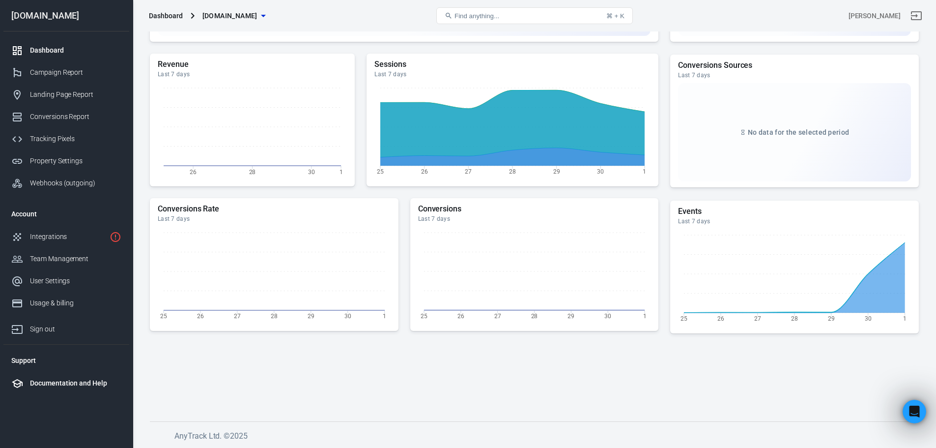
click at [61, 375] on li "Documentation and Help" at bounding box center [66, 383] width 126 height 22
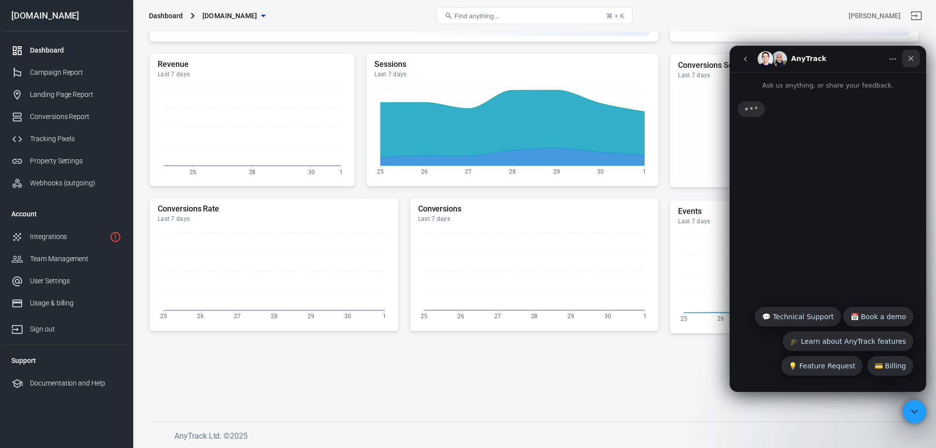
drag, startPoint x: 909, startPoint y: 60, endPoint x: 1625, endPoint y: 112, distance: 718.1
click at [909, 60] on icon "Close" at bounding box center [910, 58] width 5 height 5
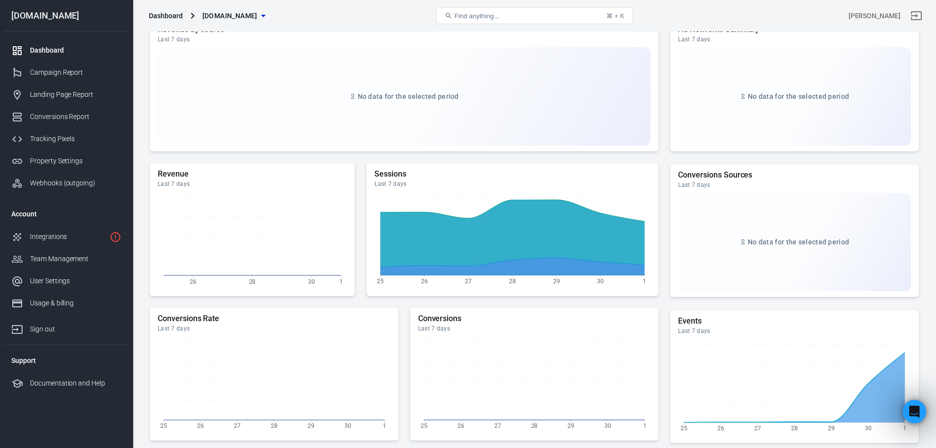
scroll to position [0, 0]
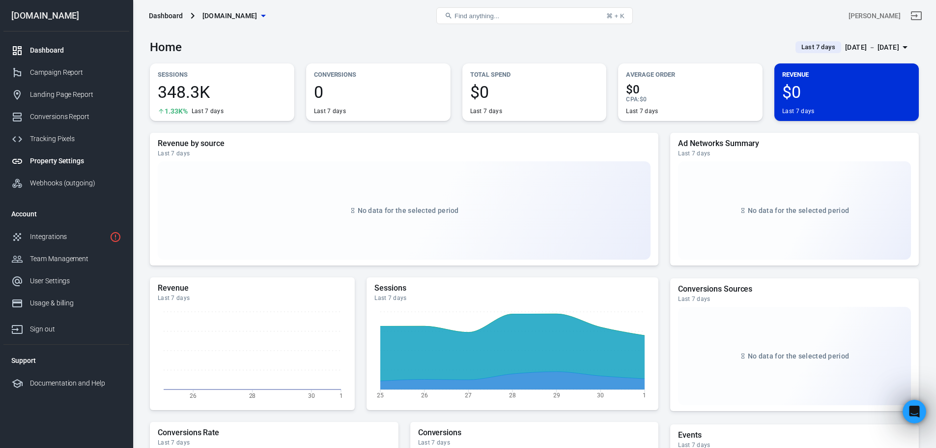
click at [48, 158] on div "Property Settings" at bounding box center [75, 161] width 91 height 10
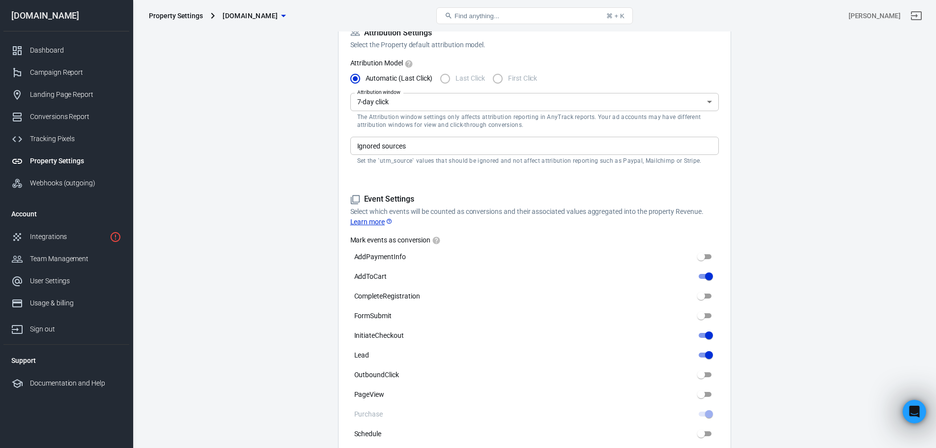
scroll to position [202, 0]
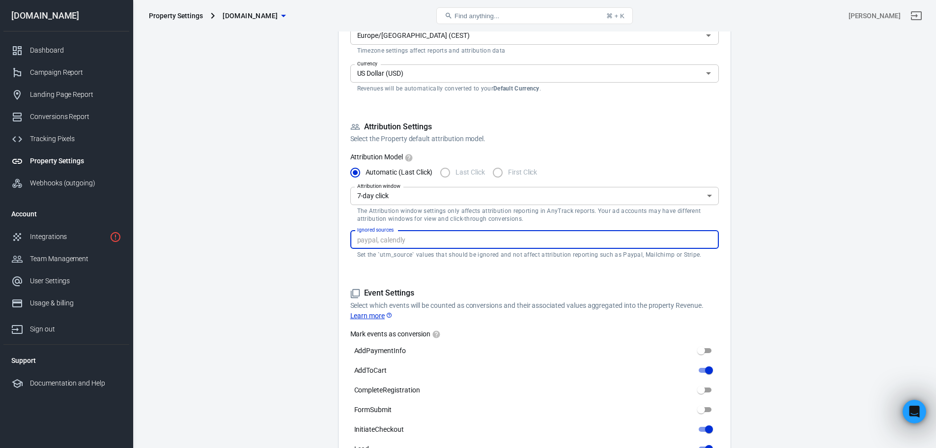
click at [424, 241] on input "Ignored sources" at bounding box center [533, 239] width 361 height 12
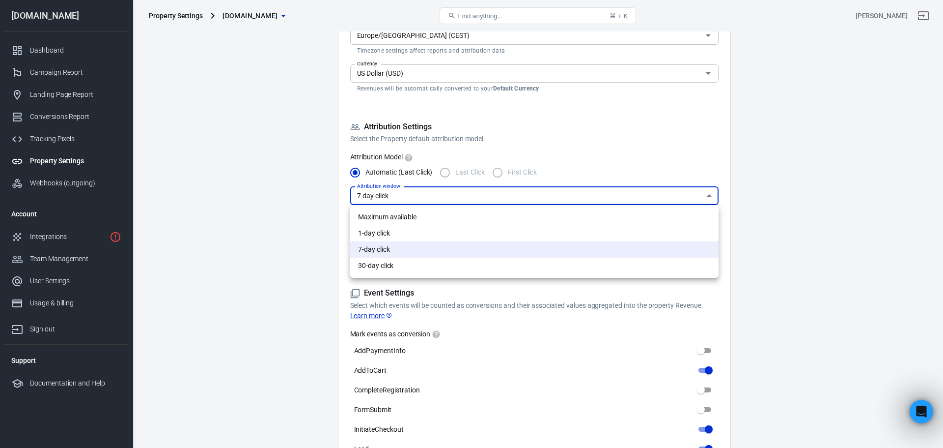
click at [396, 198] on div at bounding box center [471, 224] width 943 height 448
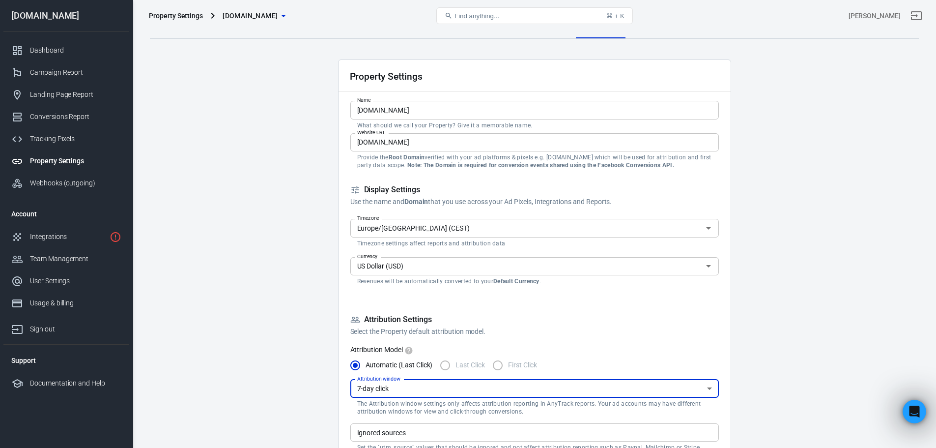
scroll to position [6, 0]
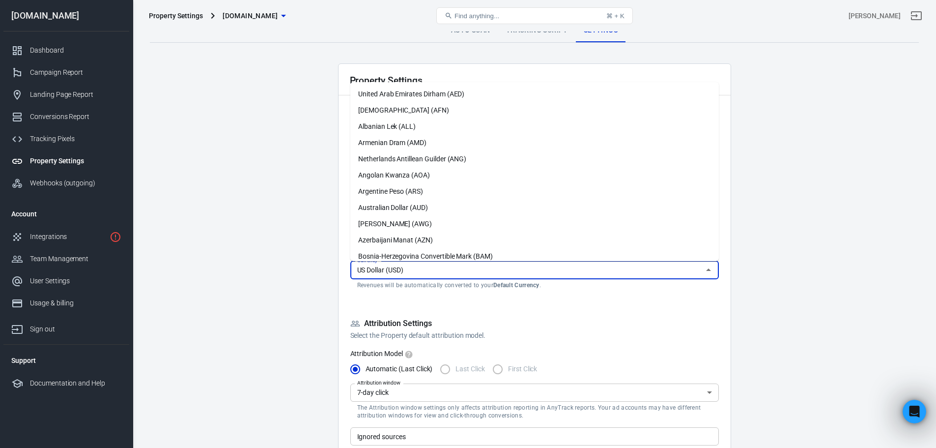
click at [415, 268] on input "US Dollar (USD)" at bounding box center [526, 270] width 346 height 12
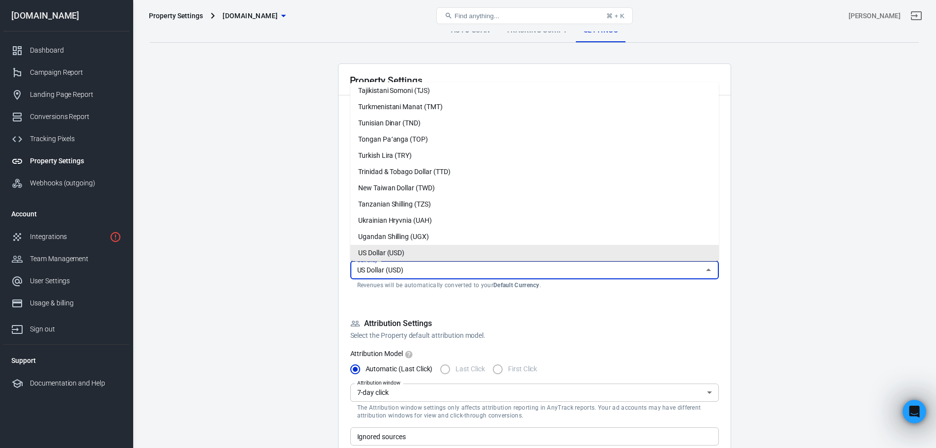
click at [415, 268] on input "US Dollar (USD)" at bounding box center [526, 270] width 346 height 12
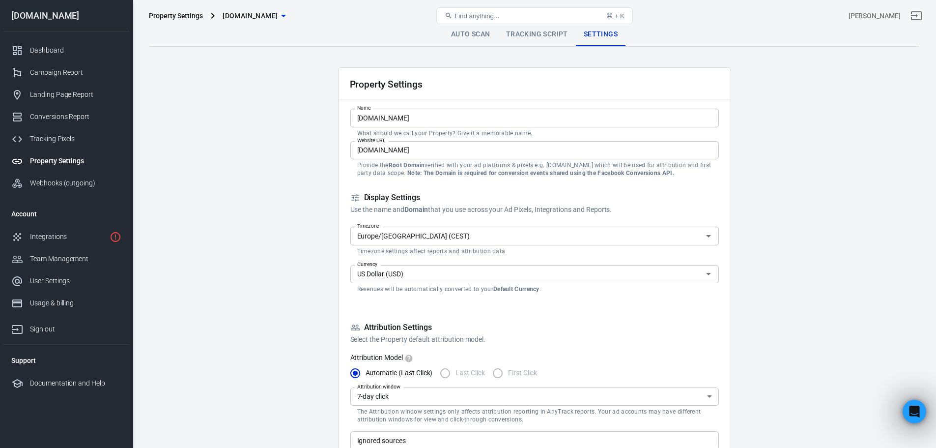
scroll to position [0, 0]
click at [525, 34] on link "Tracking Script" at bounding box center [537, 37] width 78 height 24
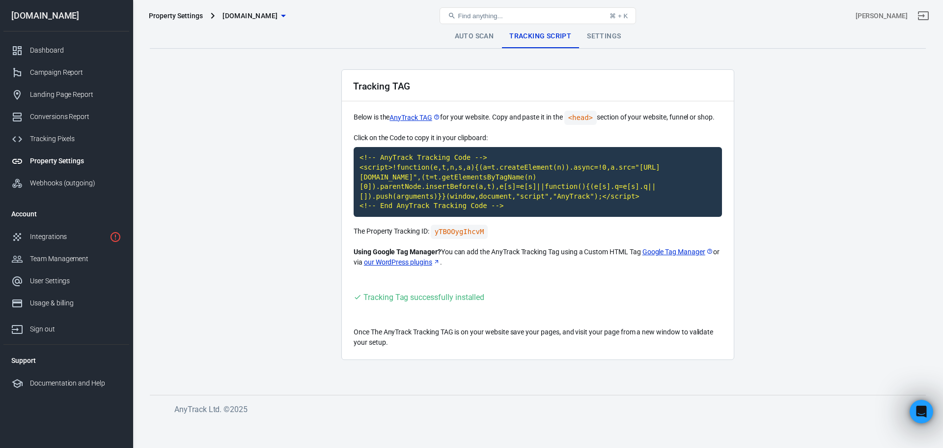
click at [597, 42] on link "Settings" at bounding box center [604, 37] width 50 height 24
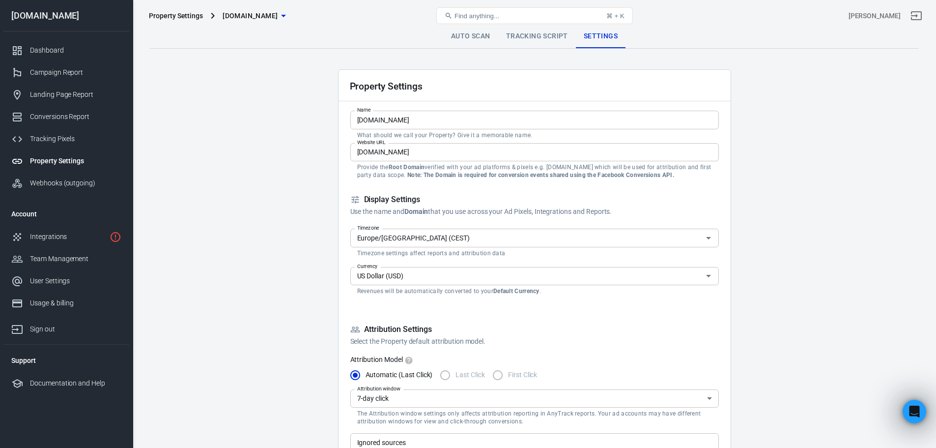
click at [527, 35] on link "Tracking Script" at bounding box center [537, 37] width 78 height 24
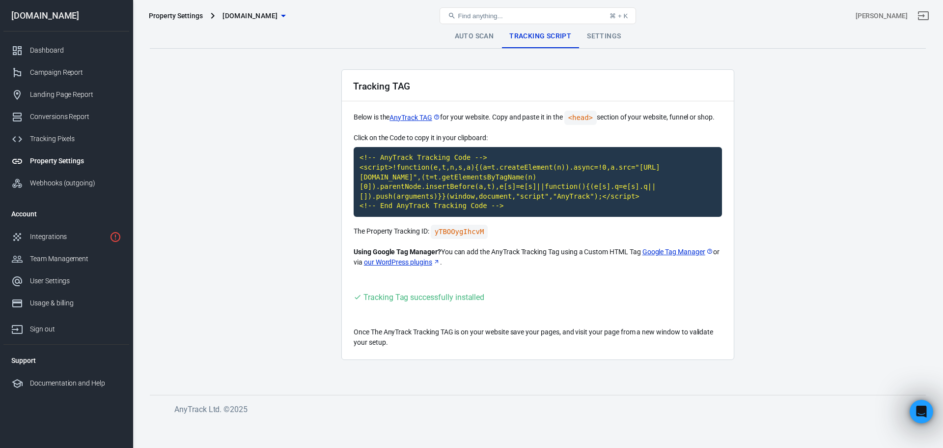
click at [583, 34] on link "Settings" at bounding box center [604, 37] width 50 height 24
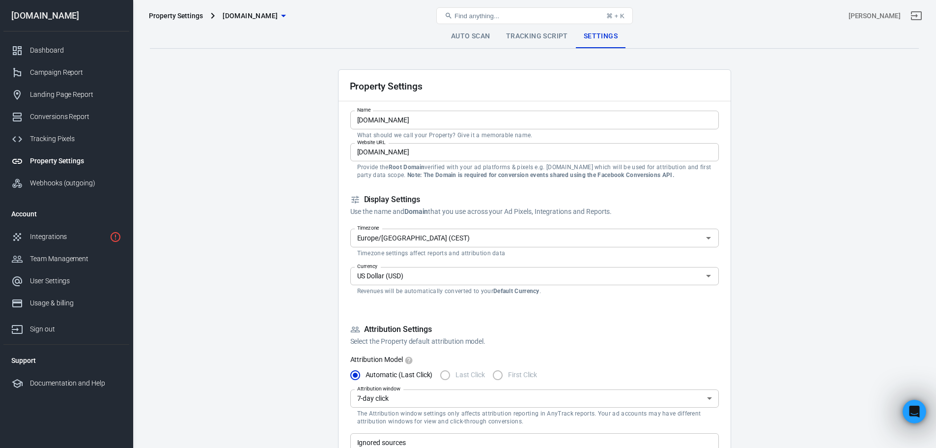
click at [470, 27] on div "Find anything... ⌘ + K" at bounding box center [534, 16] width 257 height 24
click at [474, 29] on div "Property Settings [DOMAIN_NAME] Find anything... ⌘ + [PERSON_NAME]" at bounding box center [534, 15] width 803 height 31
click at [480, 36] on link "Auto Scan" at bounding box center [470, 37] width 55 height 24
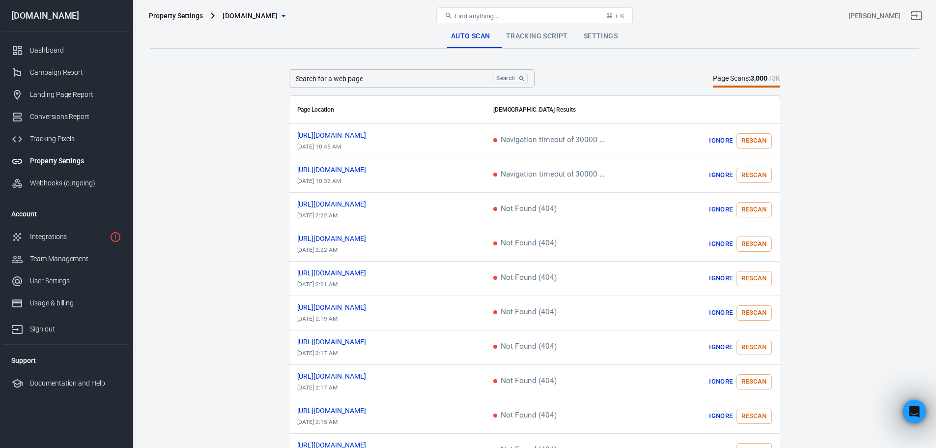
click at [599, 40] on link "Settings" at bounding box center [601, 37] width 50 height 24
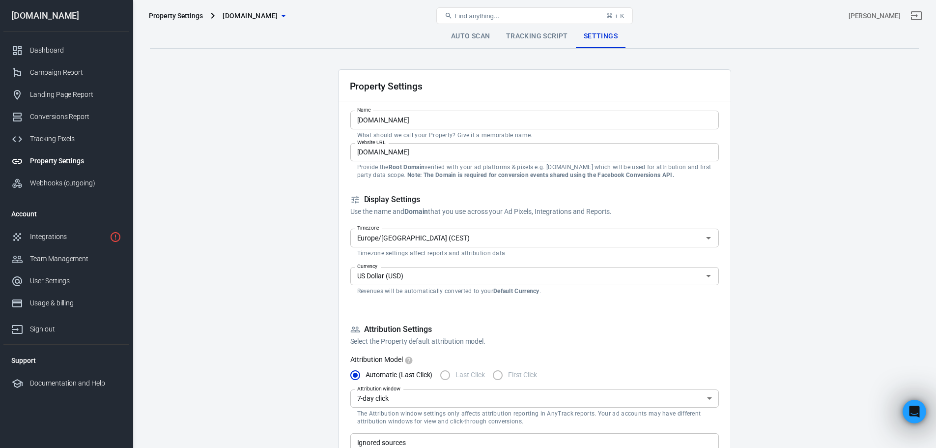
click at [391, 120] on input "[DOMAIN_NAME]" at bounding box center [534, 120] width 368 height 18
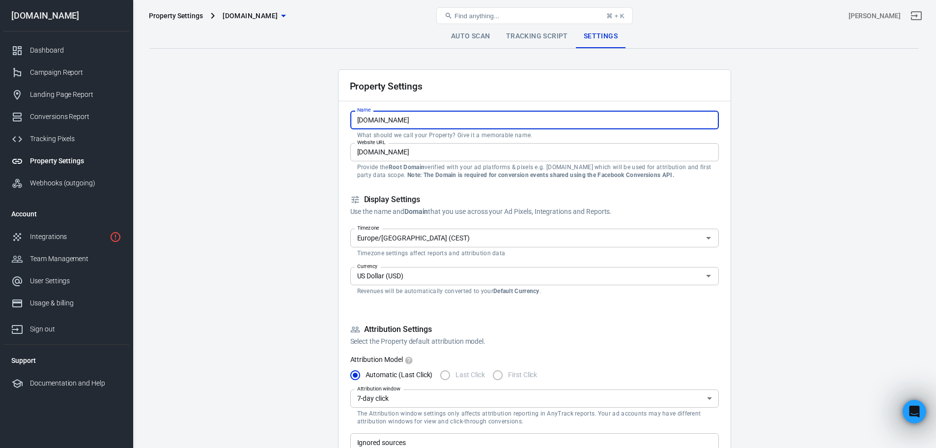
click at [391, 120] on input "[DOMAIN_NAME]" at bounding box center [534, 120] width 368 height 18
drag, startPoint x: 391, startPoint y: 120, endPoint x: 381, endPoint y: 123, distance: 10.3
click at [381, 123] on input "[DOMAIN_NAME]" at bounding box center [534, 120] width 368 height 18
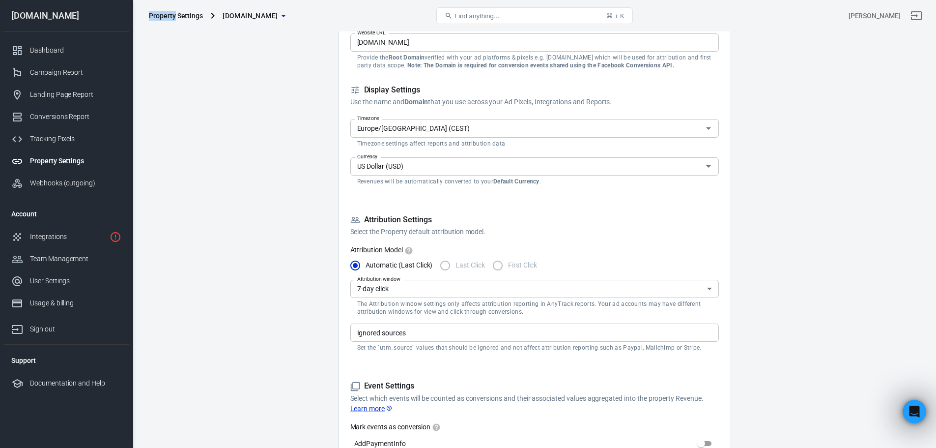
scroll to position [246, 0]
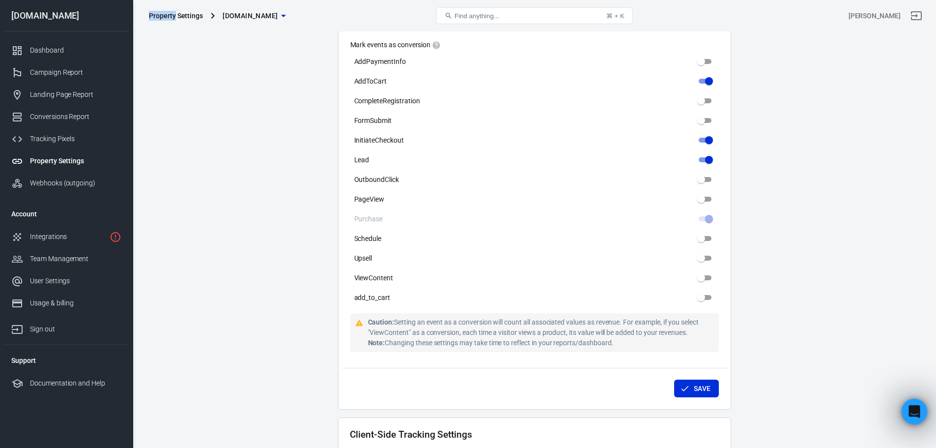
click at [905, 399] on body "Property Settings [DOMAIN_NAME] Find anything... ⌘ + [PERSON_NAME] [DOMAIN_NAME…" at bounding box center [468, 193] width 936 height 1306
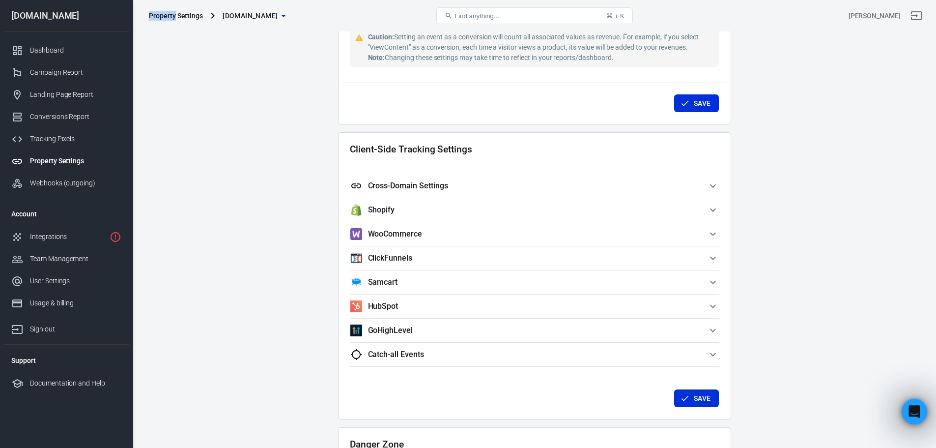
scroll to position [884, 0]
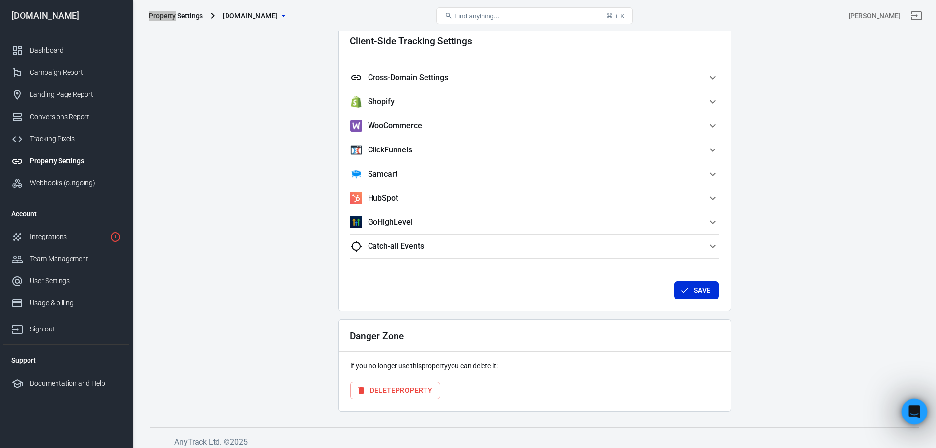
click at [919, 411] on div "Open Intercom Messenger" at bounding box center [913, 410] width 32 height 32
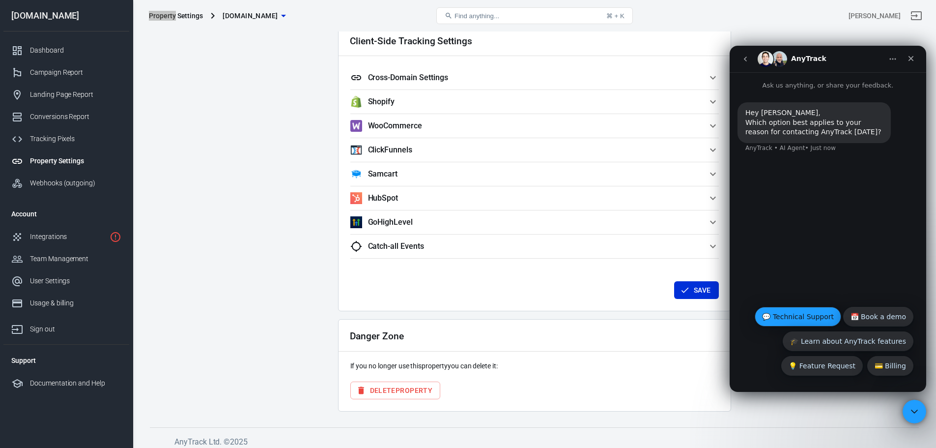
click at [833, 314] on button "💬 Technical Support" at bounding box center [798, 317] width 86 height 20
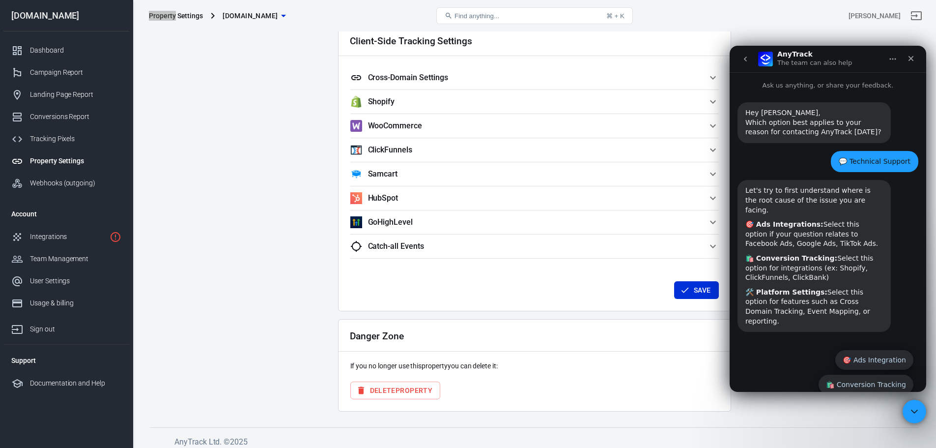
scroll to position [24, 0]
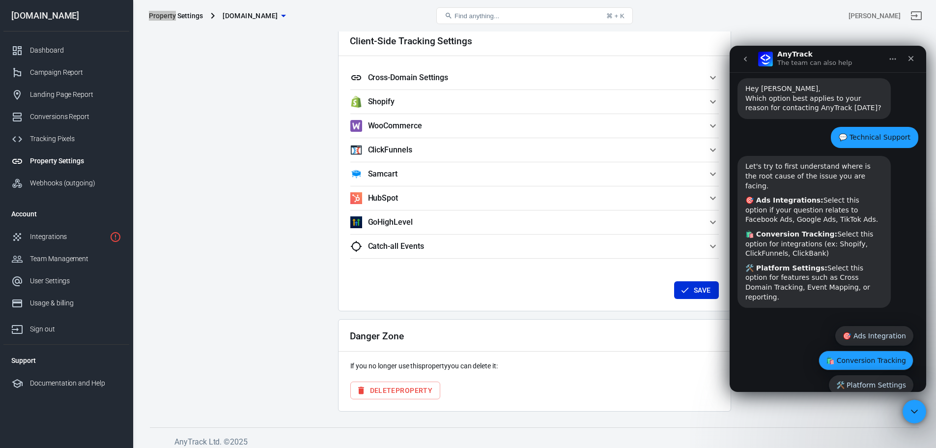
click at [842, 350] on button "🛍️ Conversion Tracking" at bounding box center [865, 360] width 95 height 20
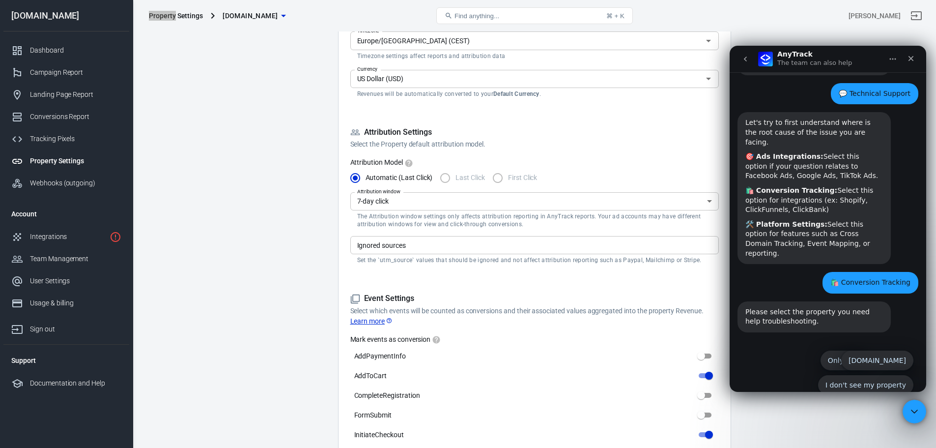
scroll to position [197, 0]
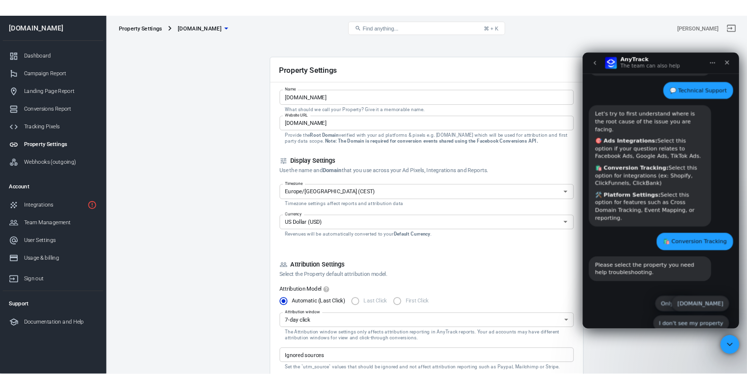
scroll to position [0, 0]
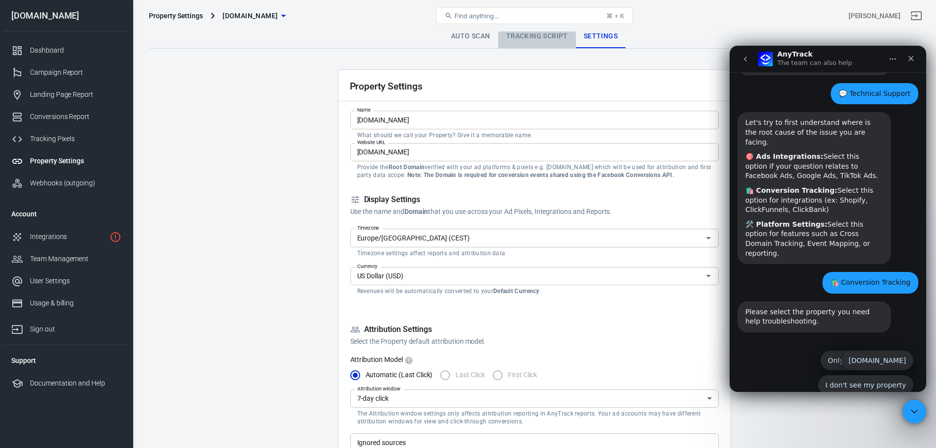
click at [559, 45] on link "Tracking Script" at bounding box center [537, 37] width 78 height 24
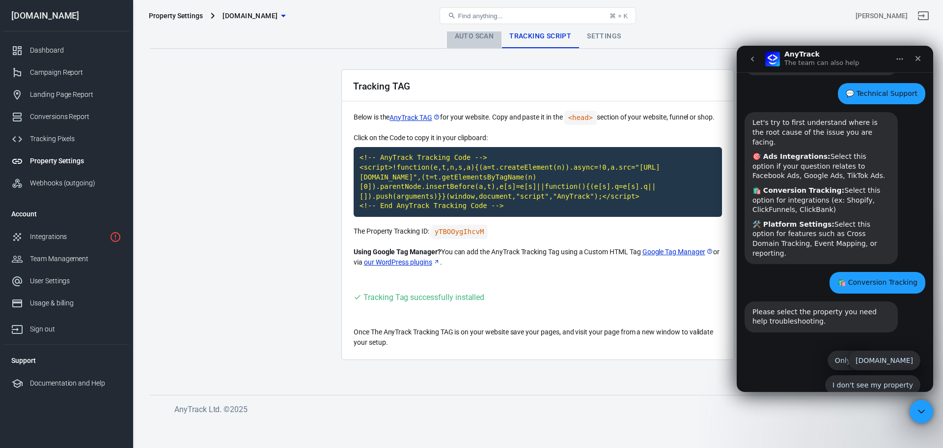
click at [496, 44] on link "Auto Scan" at bounding box center [474, 37] width 55 height 24
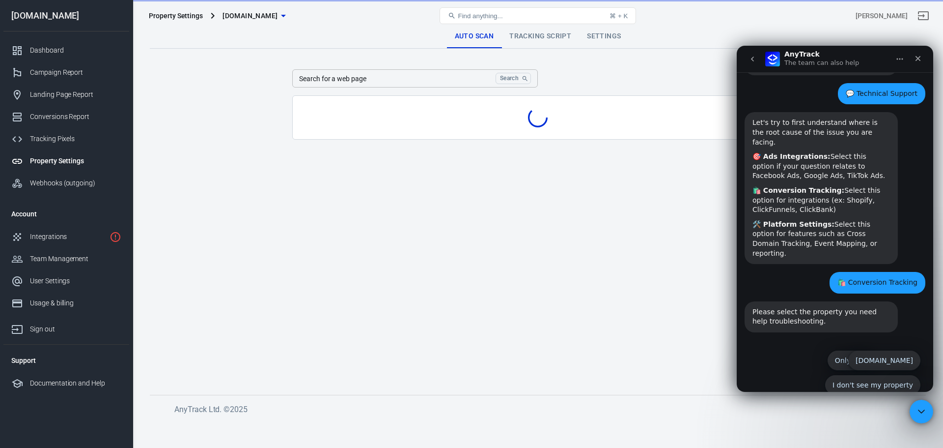
click at [547, 38] on link "Tracking Script" at bounding box center [541, 37] width 78 height 24
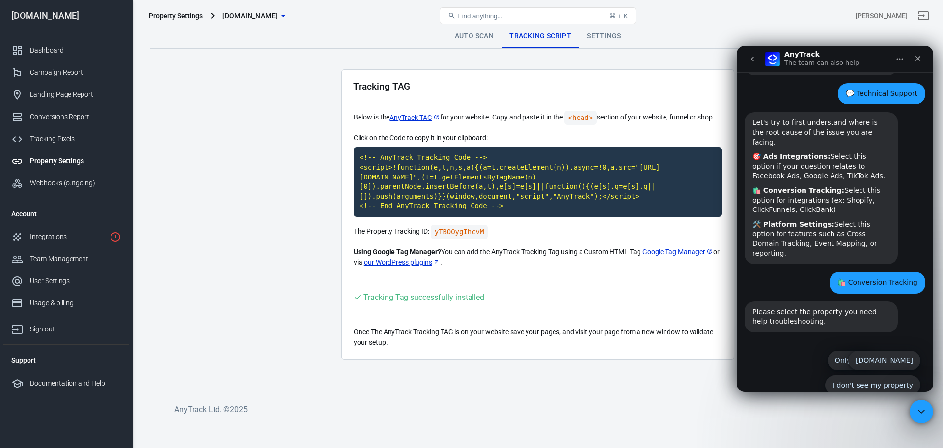
click at [463, 235] on code "yTBOOygIhcvM" at bounding box center [459, 232] width 57 height 14
copy code "yTBOOygIhcvM"
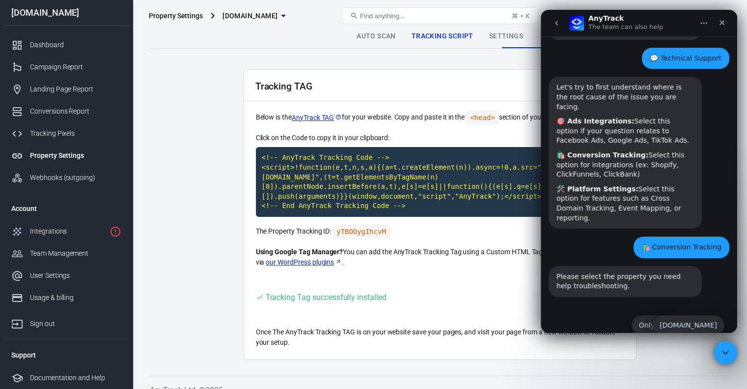
scroll to position [90, 0]
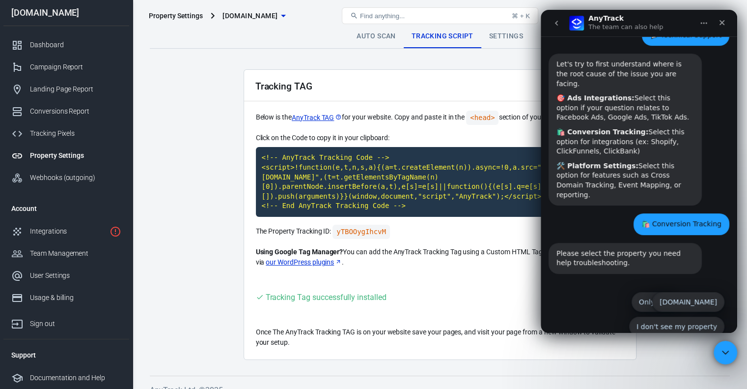
click at [405, 257] on p "Using Google Tag Manager? You can add the AnyTrack Tracking Tag using a Custom …" at bounding box center [440, 257] width 368 height 21
click at [200, 296] on main "Auto Scan Tracking Script Settings Tracking TAG Below is the AnyTrack TAG for y…" at bounding box center [440, 192] width 580 height 335
click at [177, 293] on main "Auto Scan Tracking Script Settings Tracking TAG Below is the AnyTrack TAG for y…" at bounding box center [440, 192] width 580 height 335
click at [281, 321] on div "Tracking TAG Below is the AnyTrack TAG for your website. Copy and paste it in t…" at bounding box center [440, 214] width 393 height 290
click at [721, 25] on icon "Close" at bounding box center [722, 23] width 8 height 8
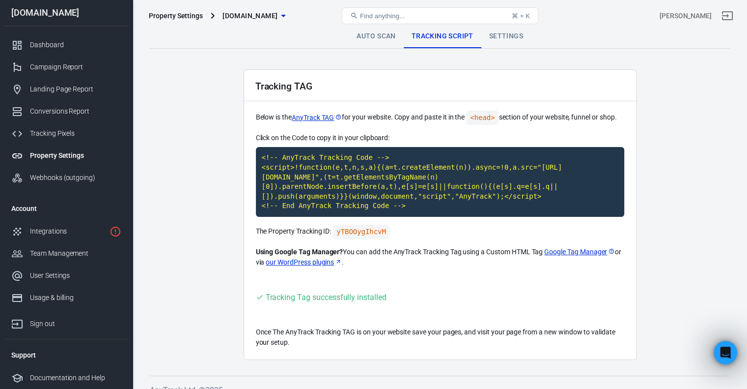
click at [505, 42] on link "Settings" at bounding box center [506, 37] width 50 height 24
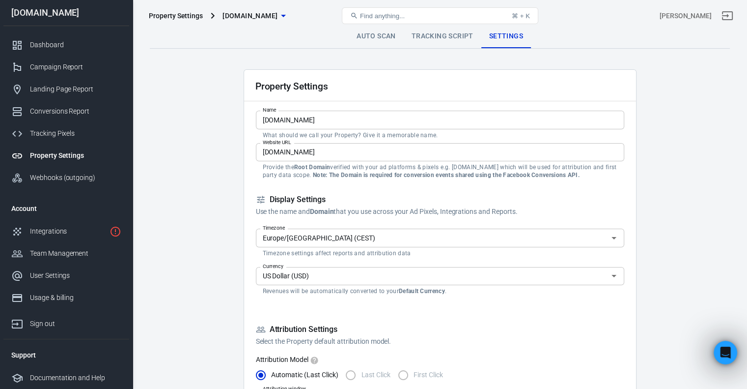
click at [481, 232] on input "Europe/[GEOGRAPHIC_DATA] (CEST)" at bounding box center [432, 237] width 346 height 12
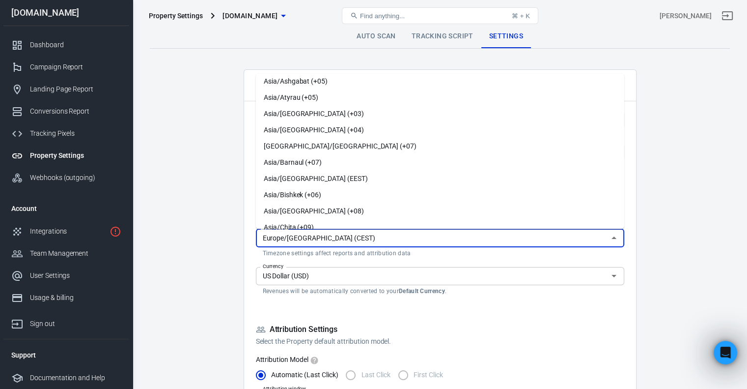
scroll to position [2777, 0]
click at [353, 190] on li "Asia/Bishkek (+06)" at bounding box center [440, 194] width 368 height 16
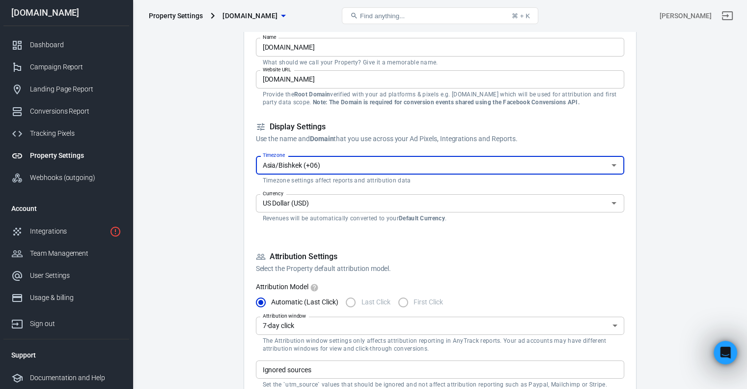
scroll to position [72, 0]
click at [338, 159] on div "Asia/Bishkek (+06) Timezone" at bounding box center [440, 165] width 368 height 18
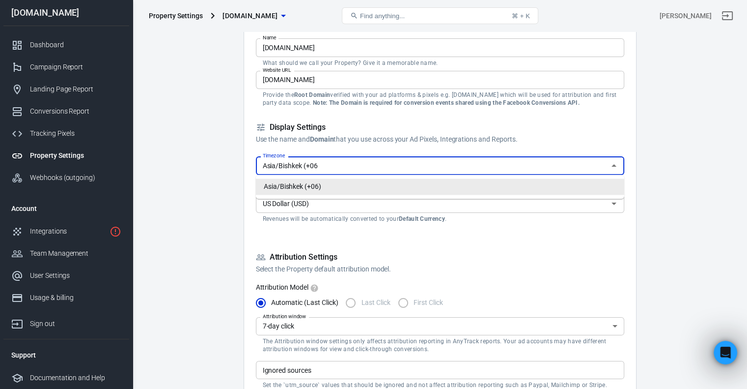
scroll to position [0, 0]
type input "A"
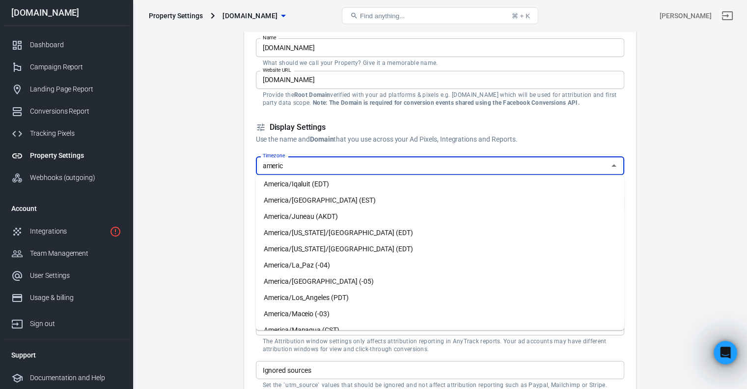
scroll to position [1009, 0]
type input "a"
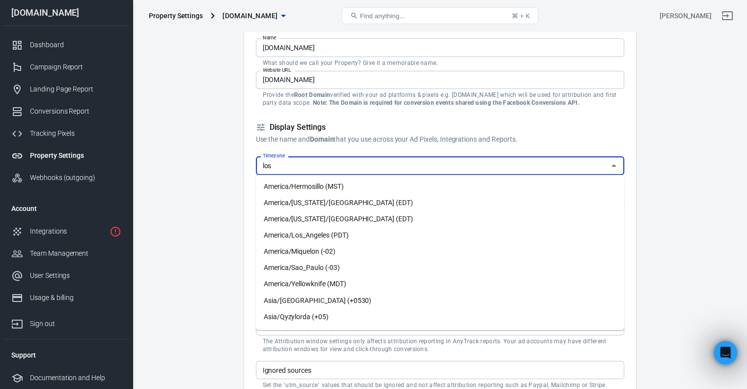
scroll to position [0, 0]
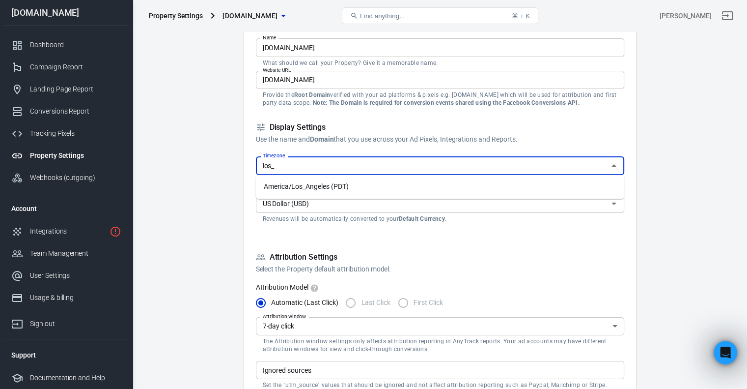
click at [331, 184] on li "America/Los_Angeles (PDT)" at bounding box center [440, 186] width 368 height 16
type input "America/Los_Angeles (PDT)"
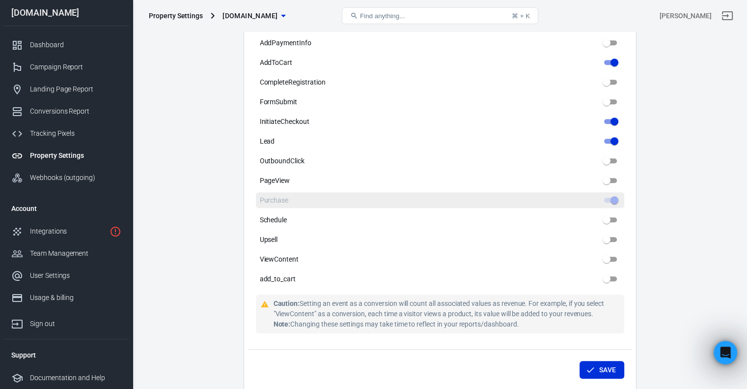
scroll to position [543, 0]
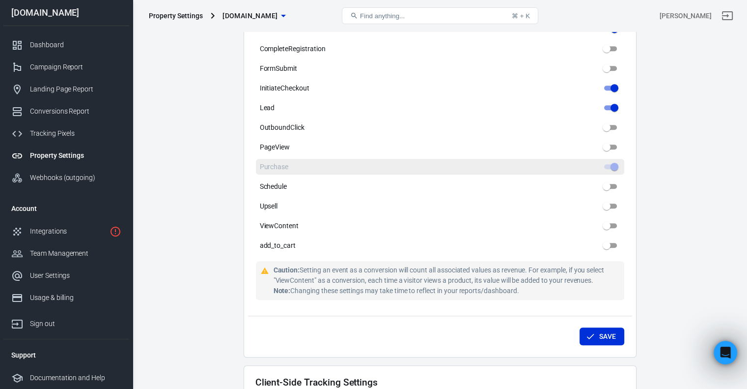
click at [294, 173] on label "Purchase" at bounding box center [440, 167] width 368 height 16
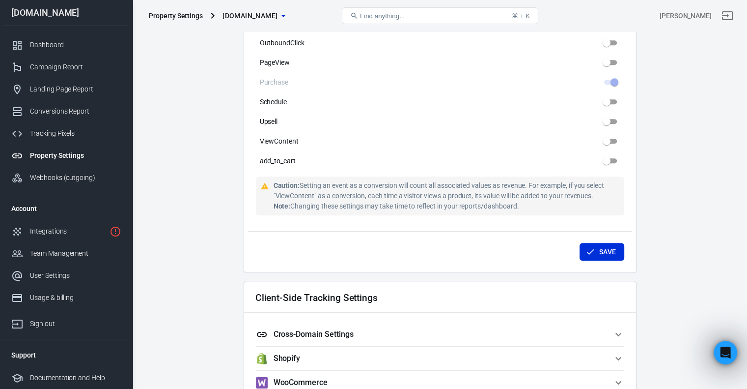
scroll to position [634, 0]
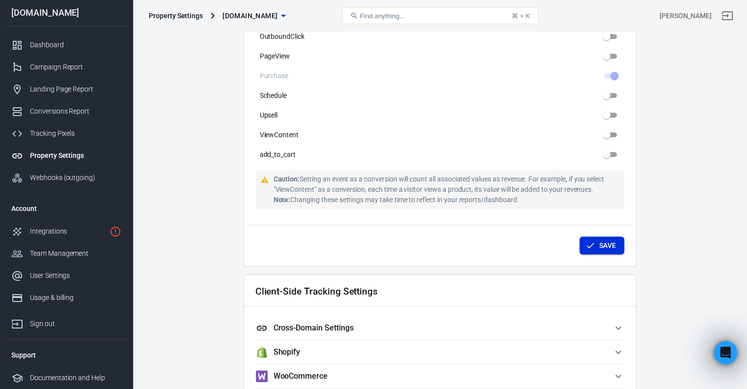
click at [618, 238] on button "Save" at bounding box center [602, 245] width 45 height 18
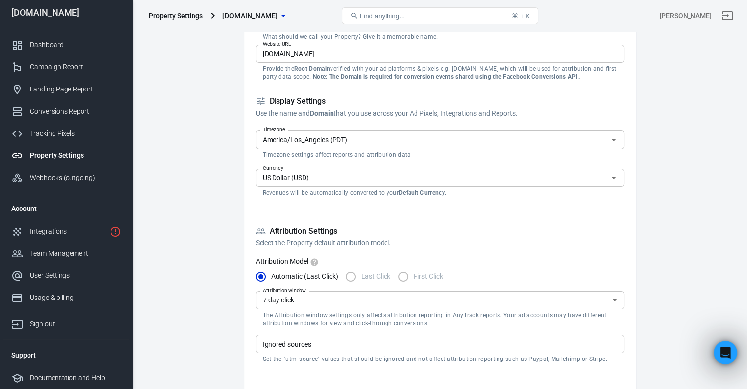
scroll to position [0, 0]
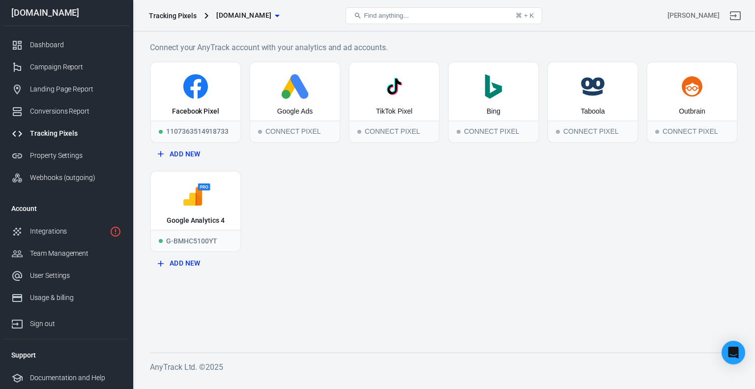
click at [245, 17] on span "[DOMAIN_NAME]" at bounding box center [243, 15] width 55 height 12
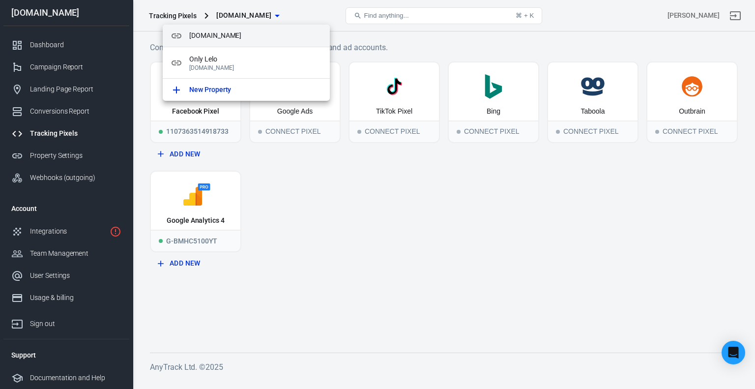
click at [217, 37] on span "[DOMAIN_NAME]" at bounding box center [255, 35] width 133 height 10
click at [224, 38] on span "[DOMAIN_NAME]" at bounding box center [255, 35] width 133 height 10
click at [460, 257] on div at bounding box center [377, 194] width 755 height 389
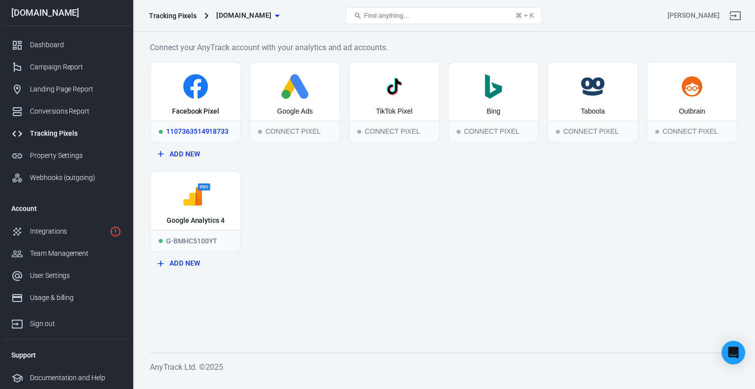
click at [203, 132] on div "1107363514918733" at bounding box center [195, 131] width 89 height 22
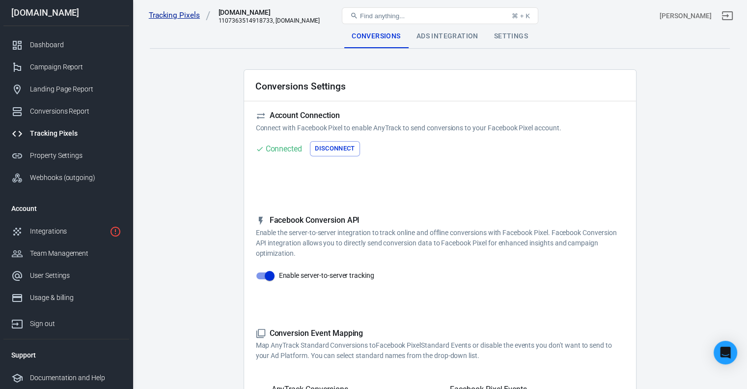
click at [186, 16] on link "Tracking Pixels" at bounding box center [180, 15] width 62 height 10
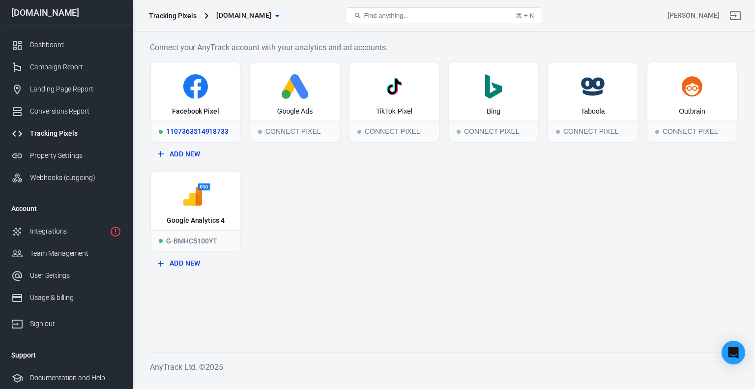
click at [227, 131] on div "1107363514918733" at bounding box center [195, 131] width 89 height 22
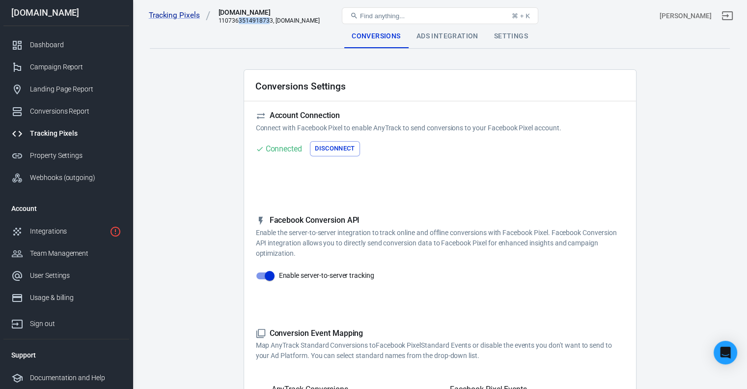
drag, startPoint x: 268, startPoint y: 20, endPoint x: 238, endPoint y: 20, distance: 30.0
drag, startPoint x: 238, startPoint y: 20, endPoint x: 205, endPoint y: 41, distance: 38.4
click at [205, 41] on div "Conversions Ads Integration Settings" at bounding box center [440, 37] width 580 height 24
